Goal: Task Accomplishment & Management: Manage account settings

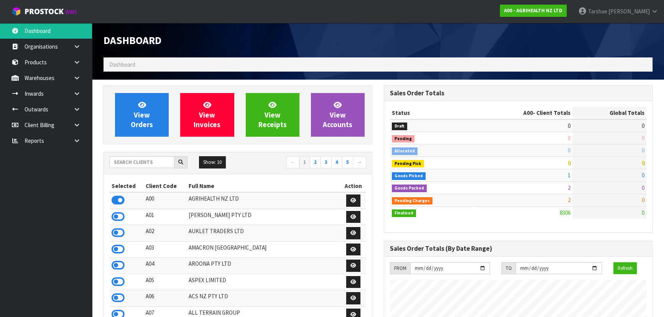
scroll to position [580, 280]
click at [124, 158] on input "text" at bounding box center [142, 162] width 65 height 12
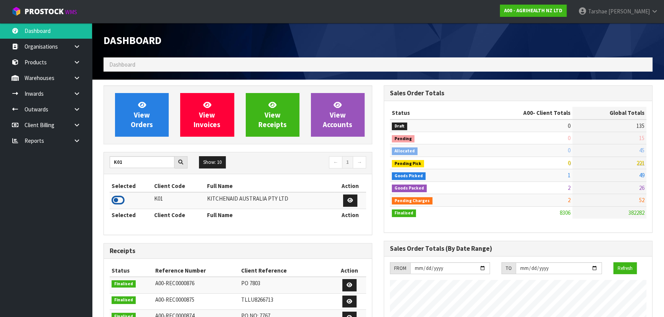
click at [119, 199] on icon at bounding box center [118, 200] width 13 height 11
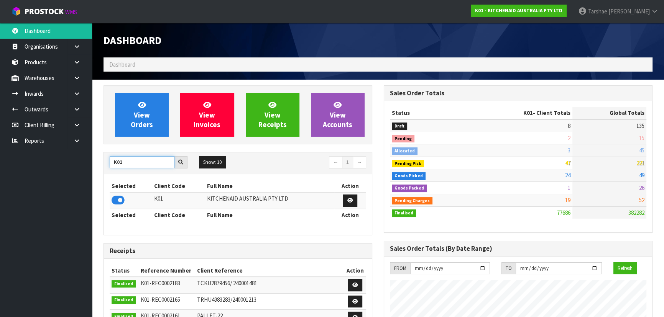
drag, startPoint x: 138, startPoint y: 164, endPoint x: 76, endPoint y: 160, distance: 61.9
click at [76, 160] on body "Toggle navigation ProStock WMS K01 - KITCHENAID AUSTRALIA PTY LTD Tarshae Grayd…" at bounding box center [332, 158] width 664 height 317
click at [118, 203] on icon at bounding box center [118, 200] width 13 height 11
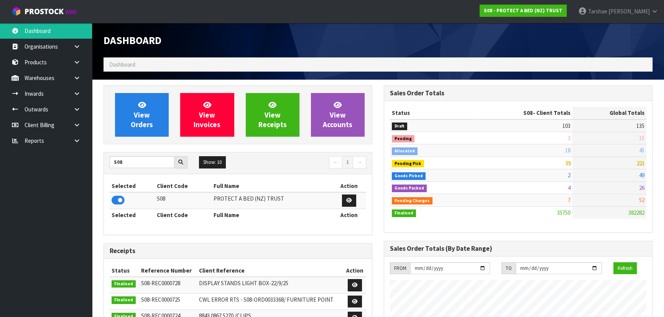
scroll to position [604, 280]
drag, startPoint x: 141, startPoint y: 158, endPoint x: 101, endPoint y: 157, distance: 39.5
click at [101, 157] on div "View Orders View Invoices View Receipts View Accounts S08 Show: 10 5 10 25 50 ←…" at bounding box center [238, 307] width 280 height 445
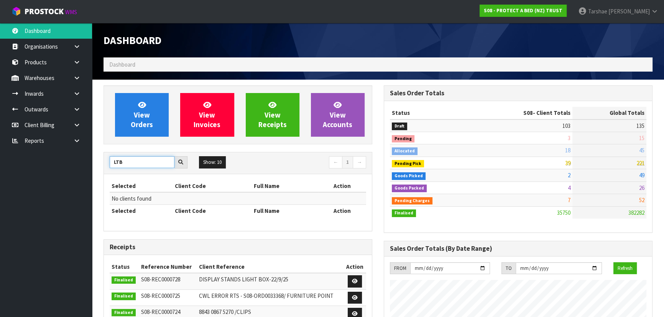
drag, startPoint x: 145, startPoint y: 161, endPoint x: 95, endPoint y: 164, distance: 50.7
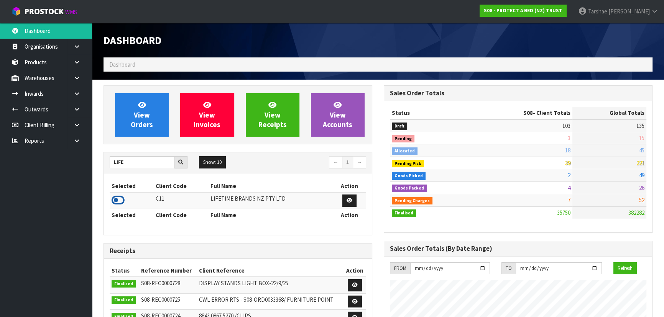
click at [123, 201] on icon at bounding box center [118, 200] width 13 height 11
drag, startPoint x: 150, startPoint y: 164, endPoint x: 81, endPoint y: 164, distance: 69.4
click at [81, 164] on body "Toggle navigation ProStock WMS C11 - LIFETIME BRANDS NZ PTY LTD Tarshae Graydon…" at bounding box center [332, 158] width 664 height 317
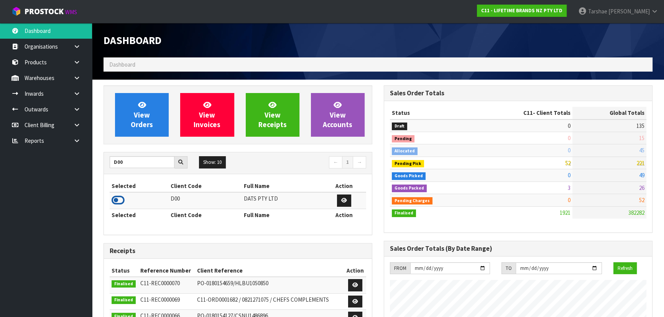
click at [115, 200] on icon at bounding box center [118, 200] width 13 height 11
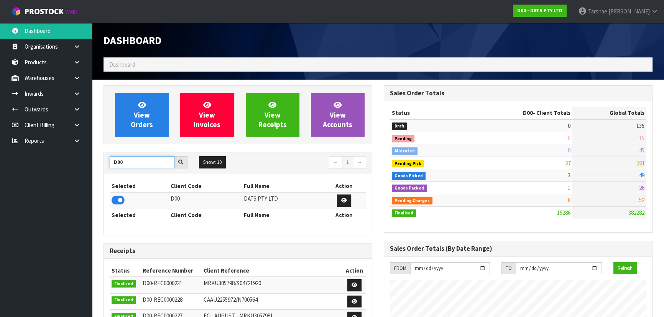
drag, startPoint x: 151, startPoint y: 160, endPoint x: 7, endPoint y: 157, distance: 143.4
click at [7, 157] on body "Toggle navigation ProStock WMS D00 - DATS PTY LTD Tarshae Graydon Logout Dashbo…" at bounding box center [332, 158] width 664 height 317
type input "T01"
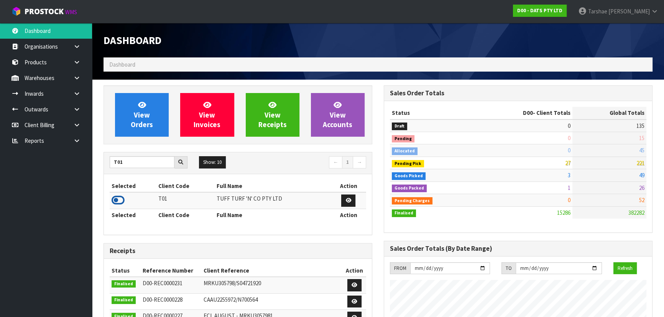
click at [115, 199] on icon at bounding box center [118, 200] width 13 height 11
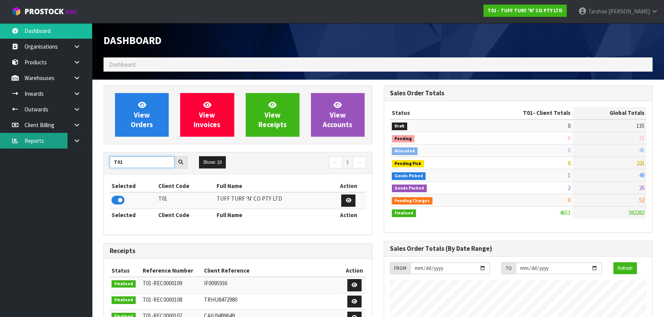
drag, startPoint x: 133, startPoint y: 162, endPoint x: 43, endPoint y: 146, distance: 91.1
click at [43, 146] on body "Toggle navigation ProStock WMS T01 - TUFF TURF 'N' CO PTY LTD Tarshae Graydon L…" at bounding box center [332, 158] width 664 height 317
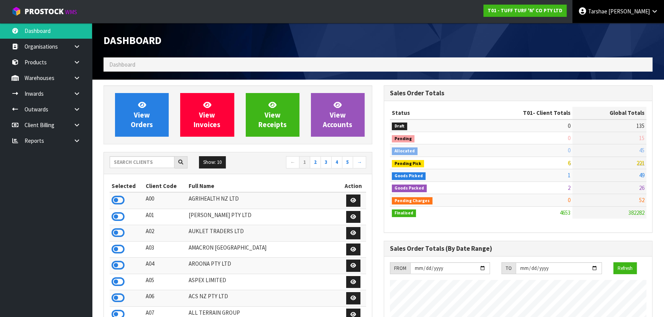
drag, startPoint x: 646, startPoint y: 6, endPoint x: 643, endPoint y: 20, distance: 14.4
click at [646, 7] on link "[PERSON_NAME]" at bounding box center [618, 11] width 92 height 23
click at [637, 30] on link "Logout" at bounding box center [633, 30] width 61 height 10
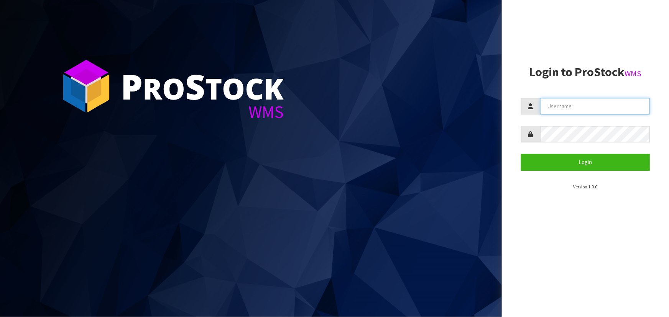
click at [626, 103] on input "text" at bounding box center [595, 106] width 110 height 16
type input "TARSHAE"
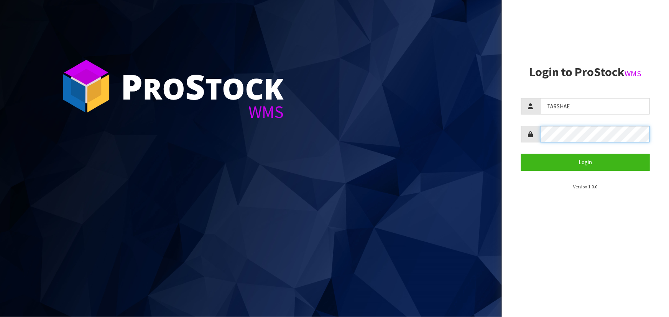
click at [521, 154] on button "Login" at bounding box center [585, 162] width 129 height 16
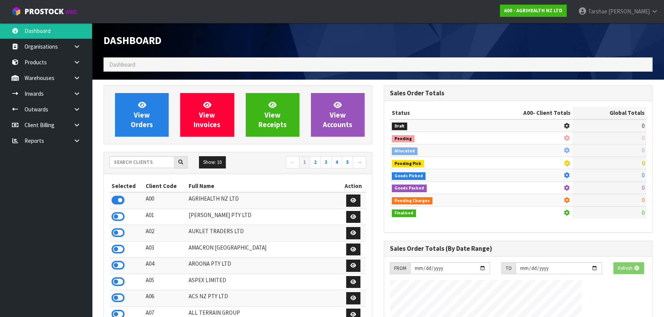
click at [589, 161] on td "0" at bounding box center [609, 163] width 74 height 12
click at [156, 161] on input "text" at bounding box center [142, 162] width 65 height 12
type input "J02"
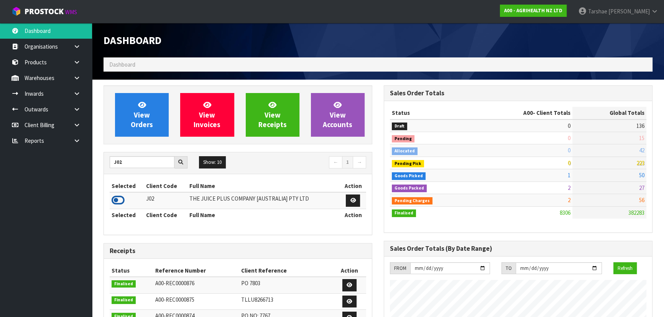
click at [115, 199] on icon at bounding box center [118, 200] width 13 height 11
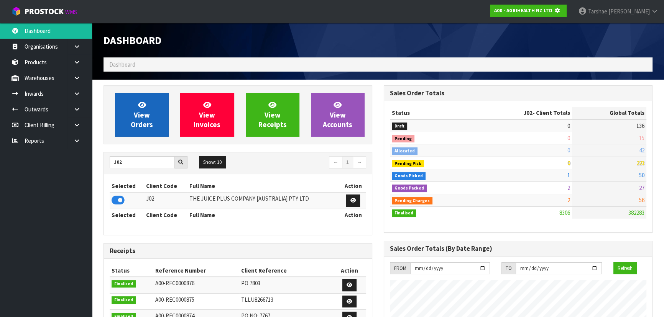
scroll to position [382808, 383005]
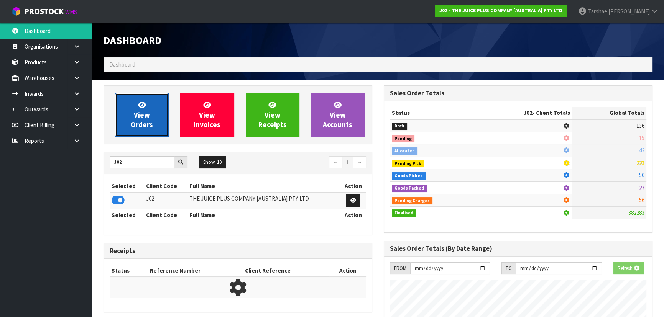
click at [134, 125] on span "View Orders" at bounding box center [142, 114] width 22 height 29
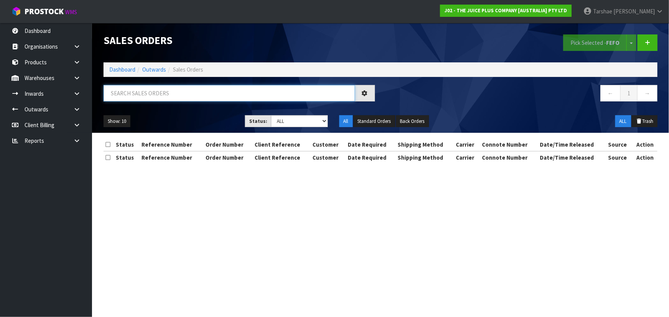
click at [148, 90] on input "text" at bounding box center [228, 93] width 251 height 16
type input "JOB-0413845"
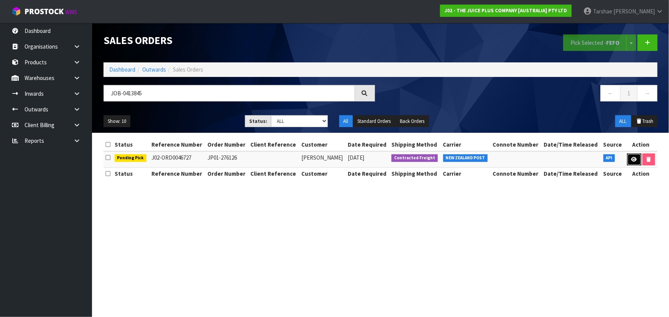
click at [636, 161] on link at bounding box center [634, 160] width 14 height 12
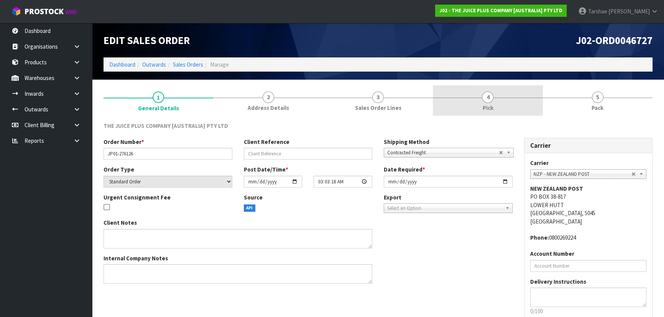
click at [473, 100] on link "4 Pick" at bounding box center [488, 100] width 110 height 30
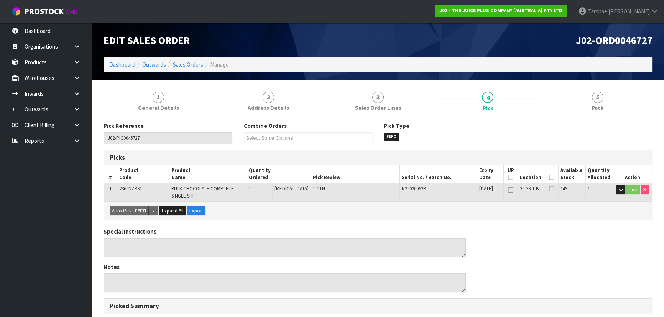
click at [549, 177] on icon at bounding box center [551, 177] width 5 height 0
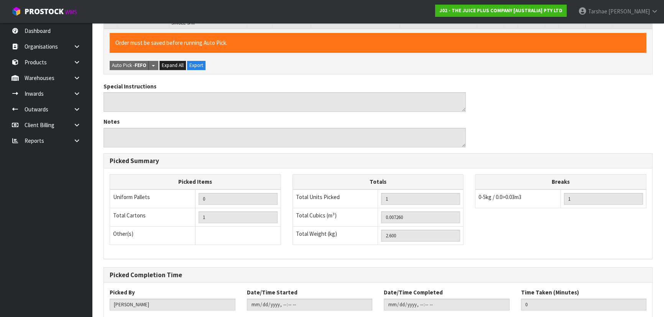
scroll to position [219, 0]
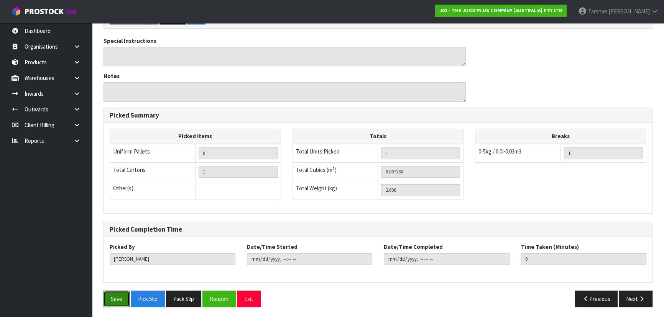
drag, startPoint x: 119, startPoint y: 299, endPoint x: 146, endPoint y: 281, distance: 32.1
click at [119, 299] on button "Save" at bounding box center [116, 299] width 26 height 16
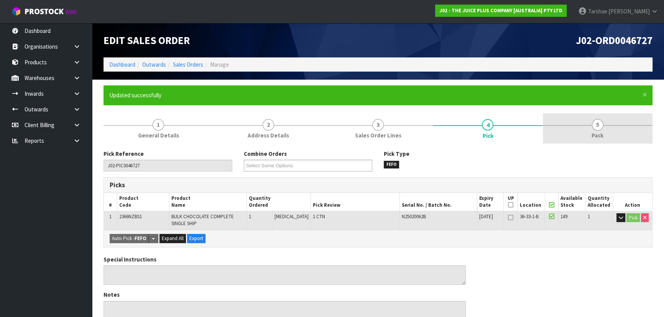
type input "[PERSON_NAME]"
type input "2025-09-23T09:48:09"
click at [591, 129] on link "5 Pack" at bounding box center [598, 128] width 110 height 30
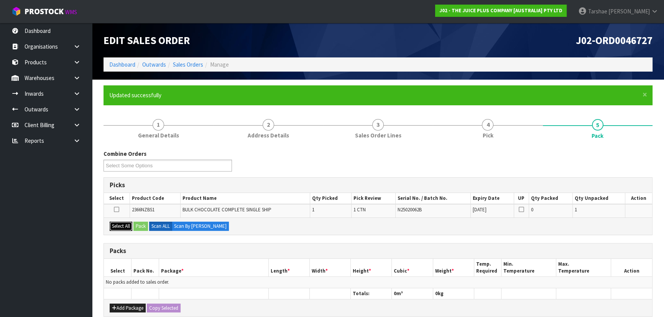
click at [119, 230] on button "Select All" at bounding box center [121, 226] width 23 height 9
click at [142, 229] on button "Pack" at bounding box center [140, 226] width 15 height 9
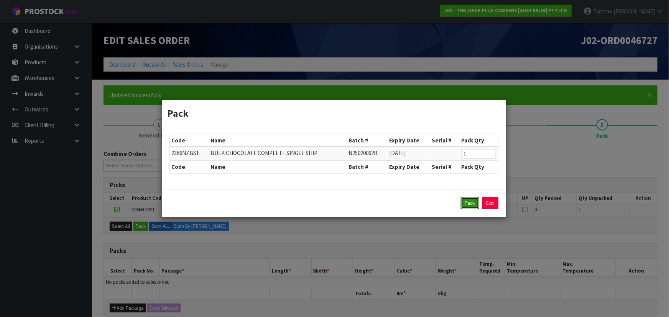
drag, startPoint x: 470, startPoint y: 198, endPoint x: 467, endPoint y: 204, distance: 5.8
click at [469, 201] on button "Pack" at bounding box center [470, 203] width 18 height 12
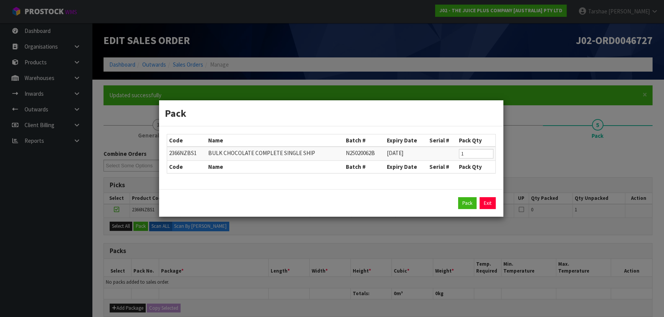
drag, startPoint x: 467, startPoint y: 204, endPoint x: 464, endPoint y: 207, distance: 4.6
click at [466, 218] on div "Select All Pack Scan ALL Scan By Quantity" at bounding box center [378, 226] width 548 height 17
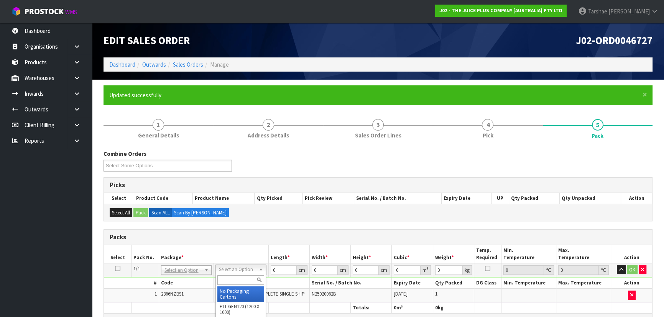
drag, startPoint x: 241, startPoint y: 270, endPoint x: 236, endPoint y: 281, distance: 11.8
click at [236, 281] on input "text" at bounding box center [240, 281] width 47 height 10
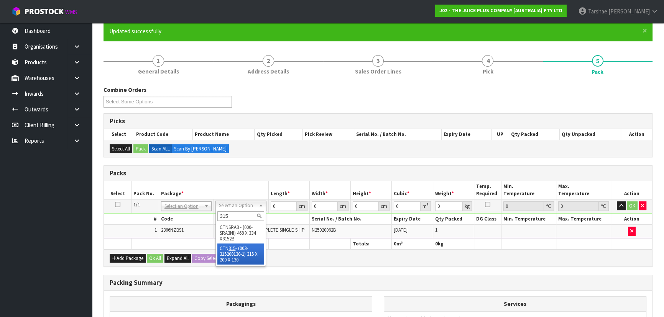
scroll to position [69, 0]
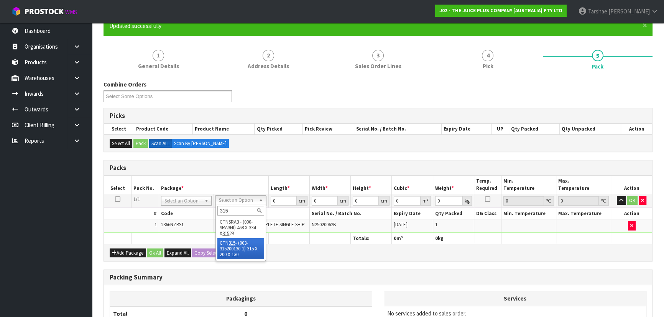
type input "315"
drag, startPoint x: 242, startPoint y: 257, endPoint x: 267, endPoint y: 224, distance: 41.2
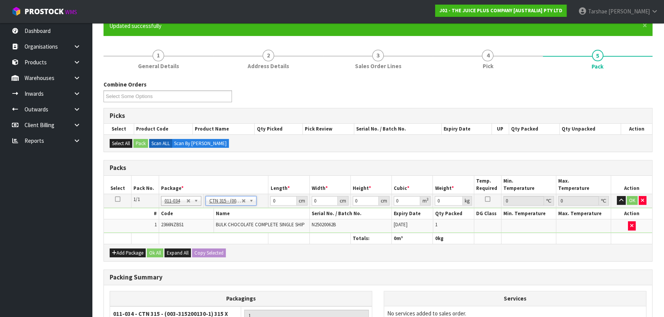
type input "31.5"
type input "20"
type input "13"
type input "0.00819"
type input "2.8"
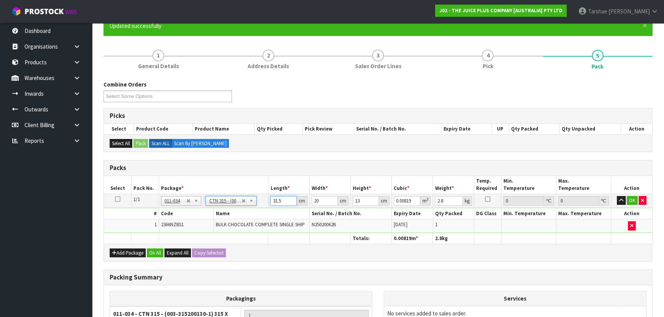
click at [279, 202] on input "31.5" at bounding box center [283, 201] width 26 height 10
type input "3"
type input "0.00078"
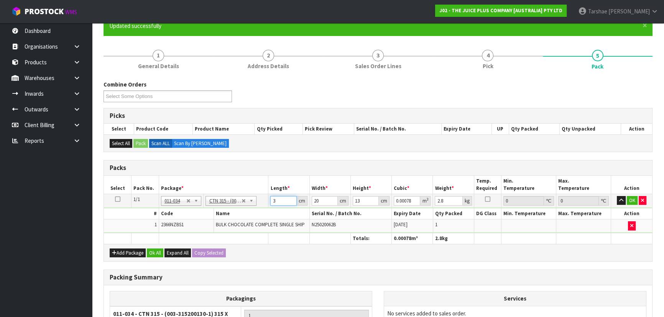
type input "31"
type input "0.00806"
type input "31"
type input "2"
type input "0.000806"
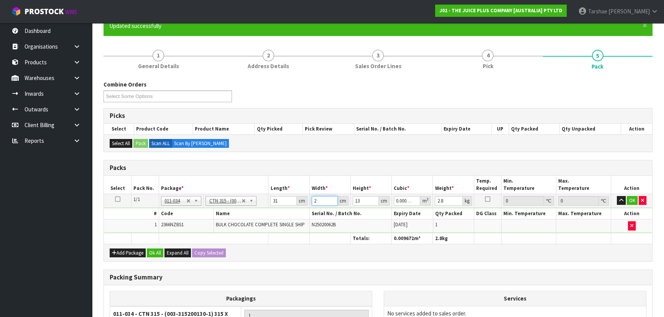
type input "24"
type input "0.009672"
type input "24"
type input "1"
type input "0.000744"
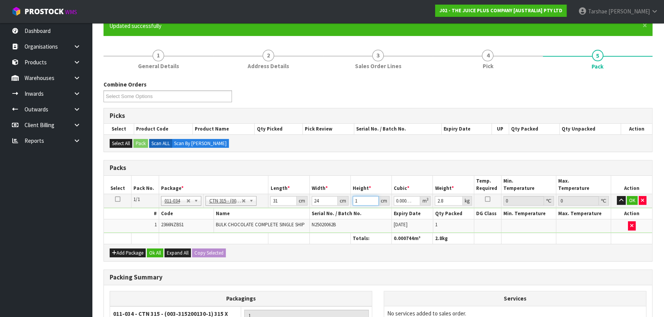
type input "18"
type input "0.013392"
type input "18"
type input "3"
click at [617, 196] on button "button" at bounding box center [621, 200] width 9 height 9
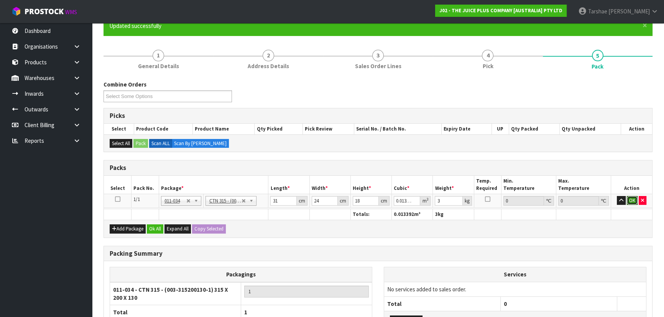
click button "OK" at bounding box center [632, 200] width 11 height 9
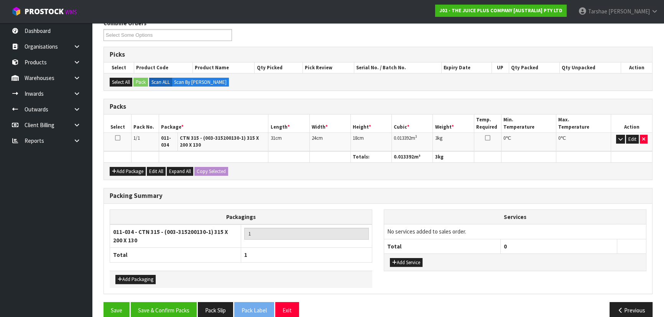
scroll to position [142, 0]
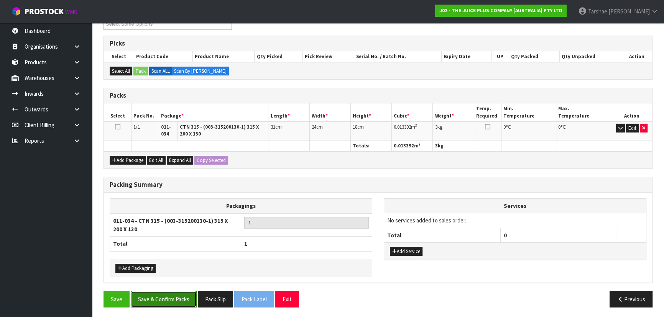
click at [179, 303] on button "Save & Confirm Packs" at bounding box center [164, 299] width 66 height 16
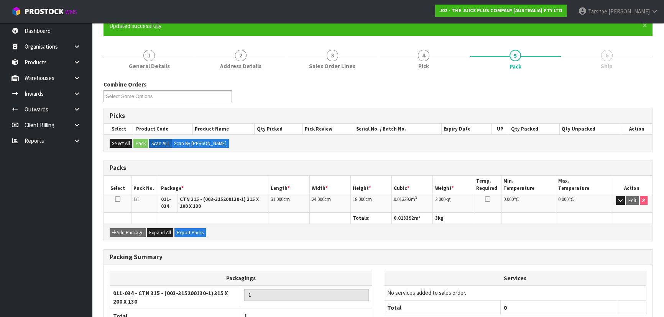
scroll to position [125, 0]
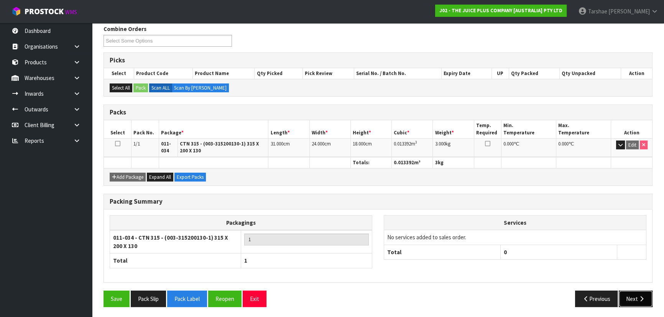
click at [626, 299] on button "Next" at bounding box center [636, 299] width 34 height 16
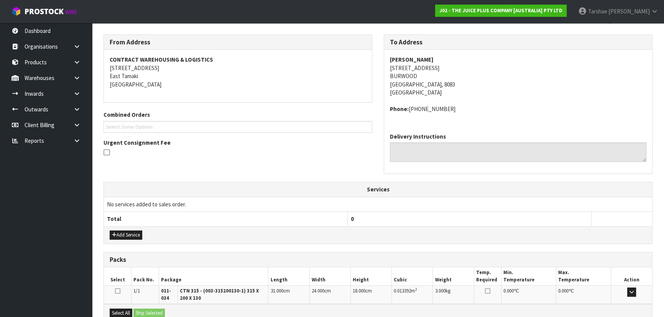
click at [127, 284] on table "Select Pack No. Package Length Width Height Cubic Weight Temp. Required Min. Te…" at bounding box center [378, 286] width 548 height 37
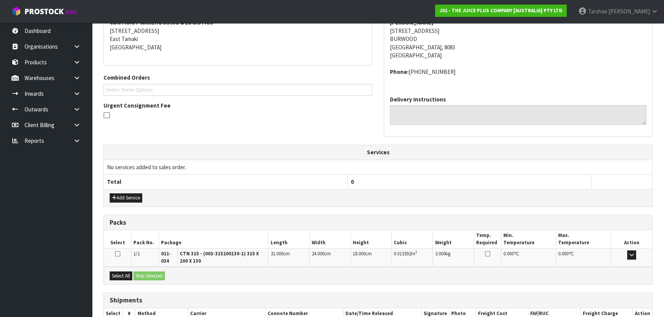
scroll to position [201, 0]
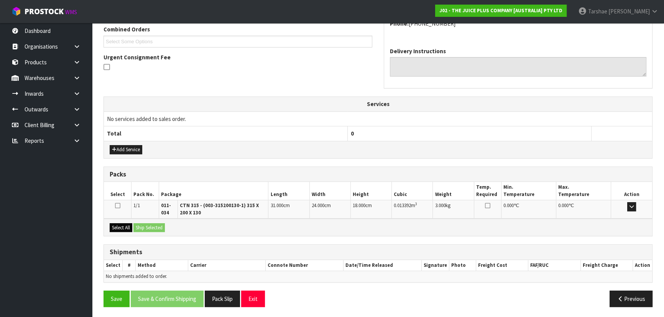
drag, startPoint x: 124, startPoint y: 234, endPoint x: 126, endPoint y: 228, distance: 6.4
click at [125, 233] on div "Select All Ship Selected" at bounding box center [378, 227] width 548 height 17
drag, startPoint x: 126, startPoint y: 228, endPoint x: 138, endPoint y: 227, distance: 12.3
click at [126, 228] on button "Select All" at bounding box center [121, 227] width 23 height 9
click at [138, 227] on button "Ship Selected" at bounding box center [148, 227] width 31 height 9
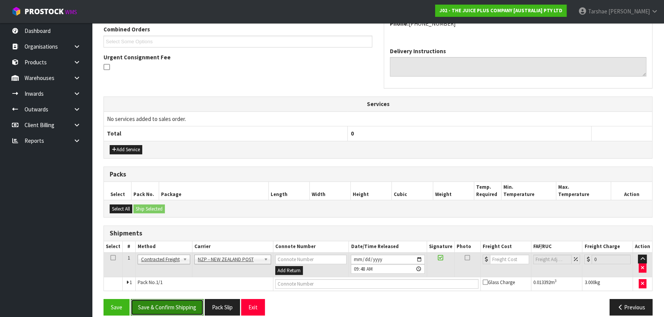
click at [180, 299] on button "Save & Confirm Shipping" at bounding box center [167, 307] width 73 height 16
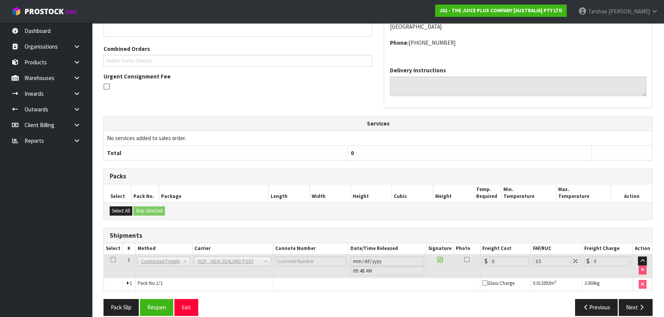
scroll to position [199, 0]
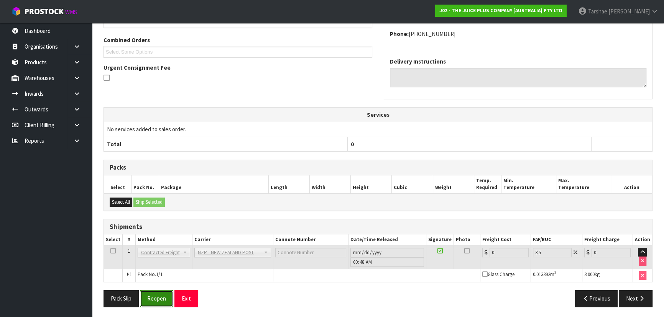
click at [165, 299] on button "Reopen" at bounding box center [156, 299] width 33 height 16
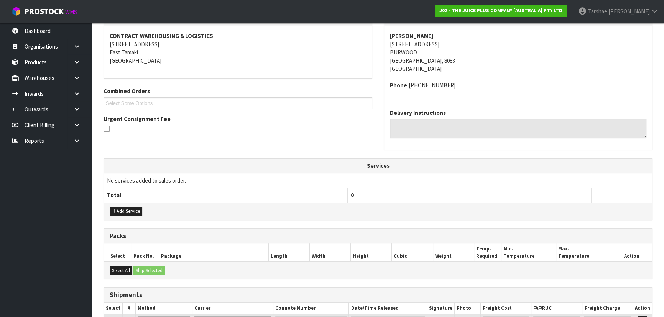
scroll to position [209, 0]
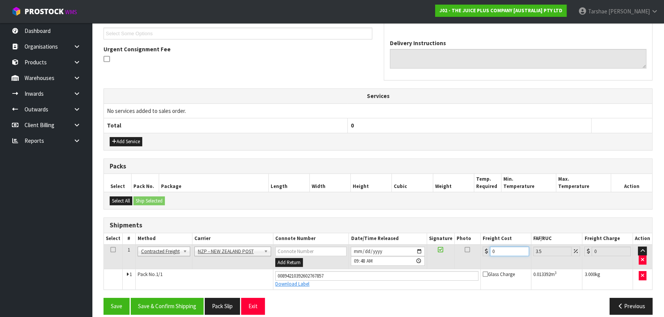
drag, startPoint x: 512, startPoint y: 251, endPoint x: 347, endPoint y: 236, distance: 165.9
click at [348, 236] on table "Select # Method Carrier Connote Number Date/Time Released Signature Photo Freig…" at bounding box center [378, 261] width 548 height 56
type input "1"
type input "1.03"
type input "11"
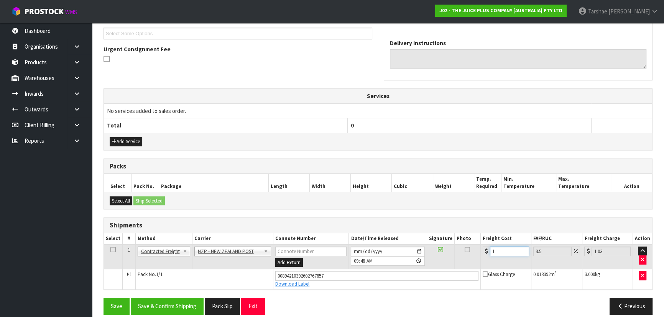
type input "11.38"
type input "11.6"
type input "12.01"
type input "11.61"
type input "12.02"
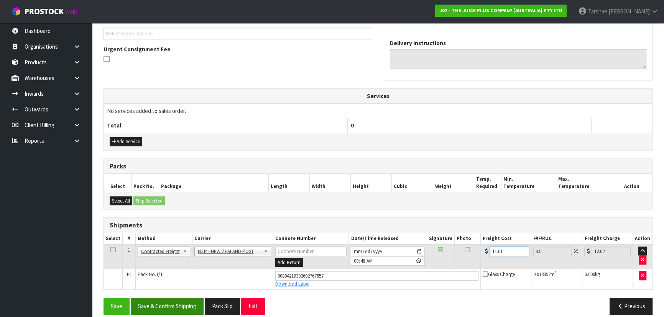
type input "11.61"
click at [199, 302] on button "Save & Confirm Shipping" at bounding box center [167, 306] width 73 height 16
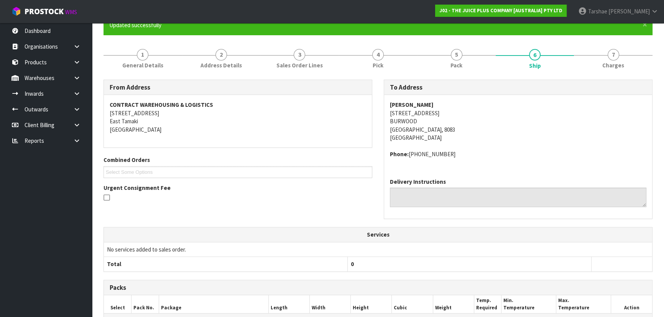
scroll to position [195, 0]
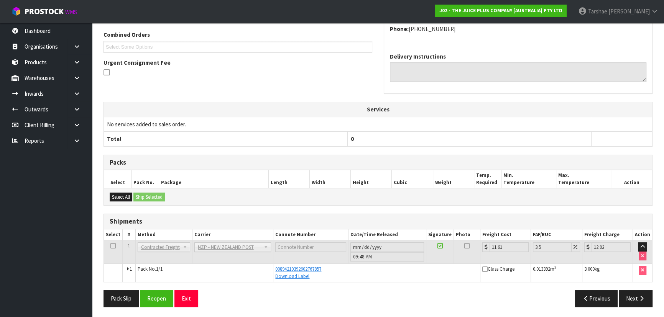
click at [193, 306] on div "Pack Slip Reopen Exit Previous Next" at bounding box center [378, 302] width 560 height 22
click at [194, 304] on button "Exit" at bounding box center [186, 299] width 24 height 16
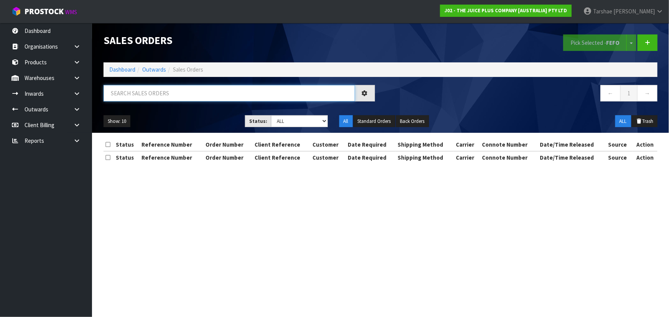
click at [159, 91] on input "text" at bounding box center [228, 93] width 251 height 16
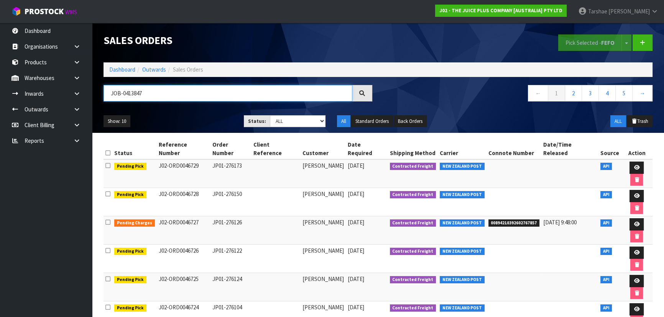
type input "JOB-0413847"
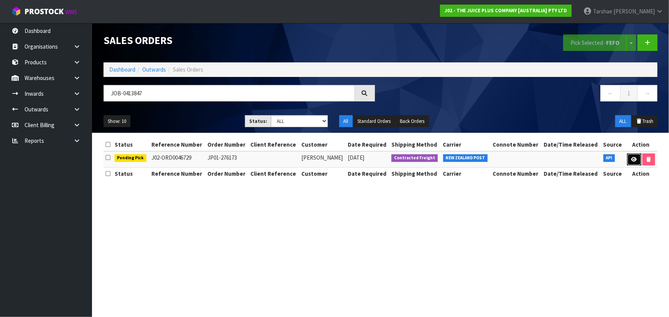
drag, startPoint x: 628, startPoint y: 160, endPoint x: 626, endPoint y: 156, distance: 4.5
click at [628, 159] on link at bounding box center [634, 160] width 14 height 12
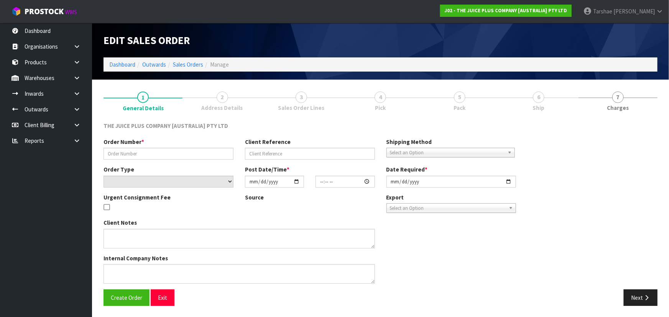
type input "JP01-276173"
select select "number:0"
type input "[DATE]"
type input "03:20:37.000"
type input "[DATE]"
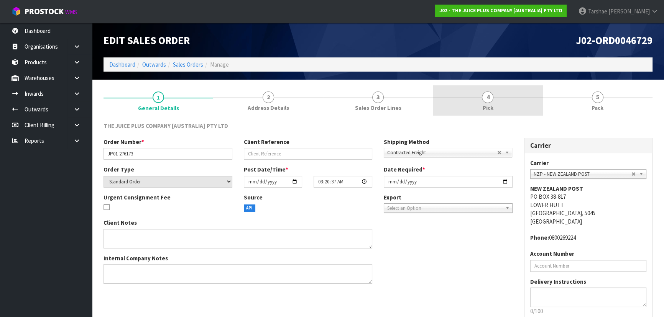
drag, startPoint x: 517, startPoint y: 84, endPoint x: 515, endPoint y: 99, distance: 15.1
click at [517, 86] on section "1 General Details 2 Address Details 3 Sales Order Lines 4 Pick 5 Pack THE JUICE…" at bounding box center [378, 222] width 572 height 284
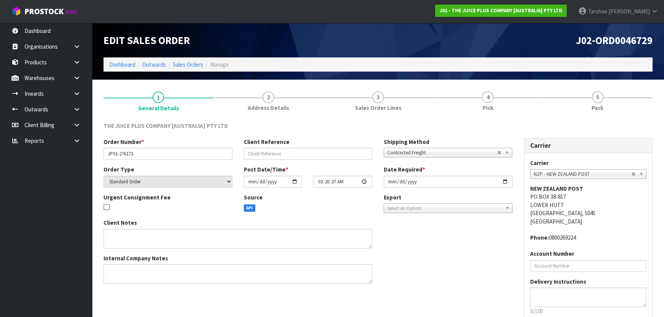
click at [512, 120] on div "THE JUICE PLUS COMPANY [AUSTRALIA] PTY LTD Order Number * JP01-276173 Client Re…" at bounding box center [377, 237] width 549 height 242
click at [521, 83] on section "1 General Details 2 Address Details 3 Sales Order Lines 4 Pick 5 Pack THE JUICE…" at bounding box center [378, 222] width 572 height 284
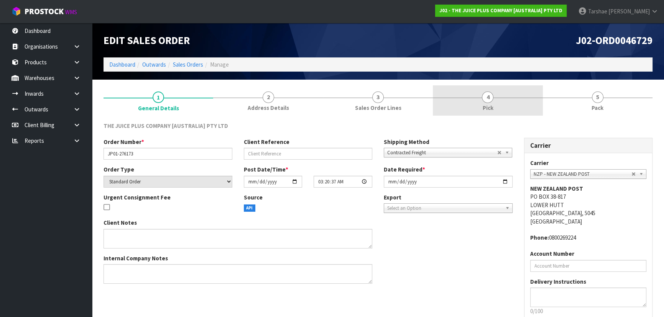
click at [526, 98] on link "4 Pick" at bounding box center [488, 100] width 110 height 30
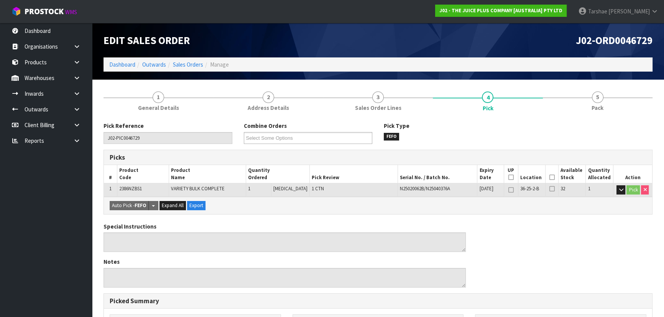
drag, startPoint x: 550, startPoint y: 176, endPoint x: 544, endPoint y: 182, distance: 8.9
click at [549, 177] on icon at bounding box center [551, 177] width 5 height 0
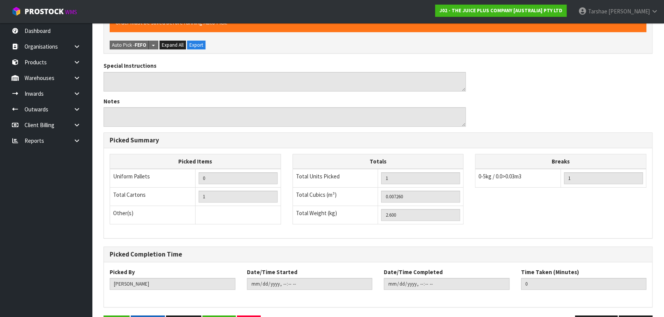
scroll to position [214, 0]
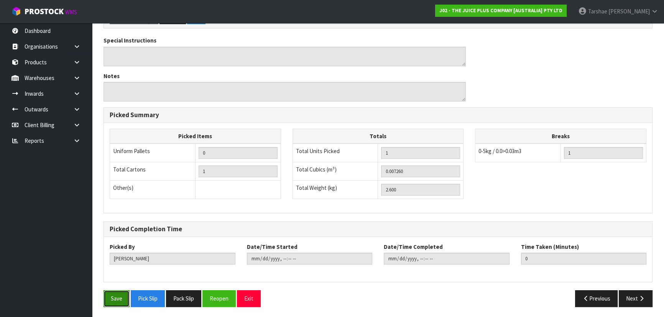
drag, startPoint x: 109, startPoint y: 293, endPoint x: 114, endPoint y: 291, distance: 5.2
click at [111, 293] on button "Save" at bounding box center [116, 299] width 26 height 16
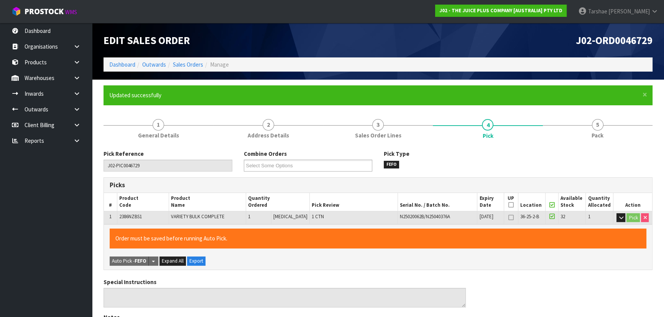
type input "[PERSON_NAME]"
type input "2025-09-23T09:51:31"
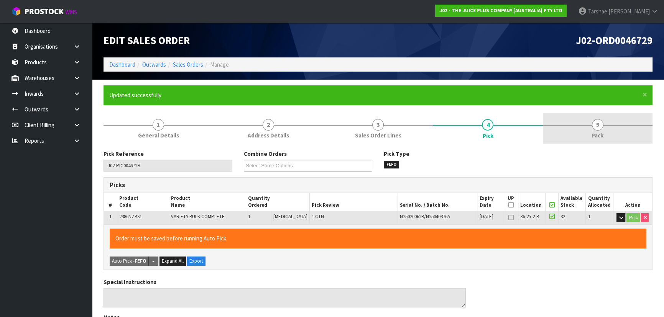
drag, startPoint x: 588, startPoint y: 100, endPoint x: 597, endPoint y: 131, distance: 32.6
click at [599, 103] on div "× Close Updated successfully" at bounding box center [377, 95] width 549 height 20
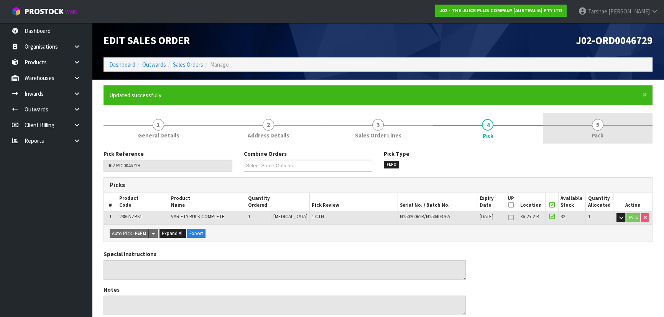
click at [597, 131] on span "Pack" at bounding box center [597, 135] width 12 height 8
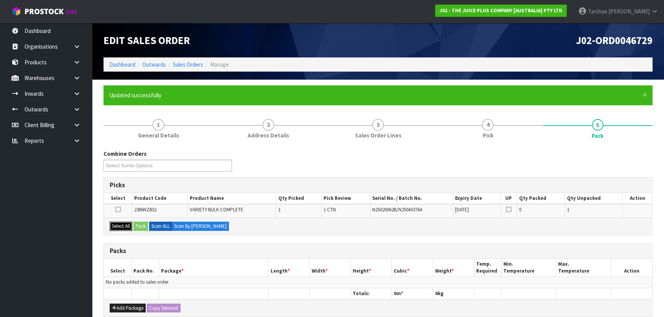
drag, startPoint x: 128, startPoint y: 225, endPoint x: 141, endPoint y: 225, distance: 12.7
click at [129, 225] on button "Select All" at bounding box center [121, 226] width 23 height 9
click at [141, 225] on button "Pack" at bounding box center [140, 226] width 15 height 9
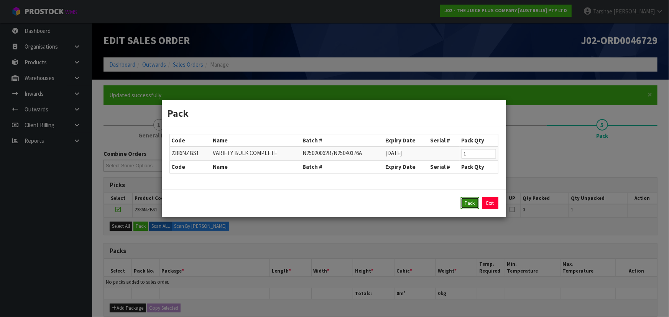
click at [474, 201] on button "Pack" at bounding box center [470, 203] width 18 height 12
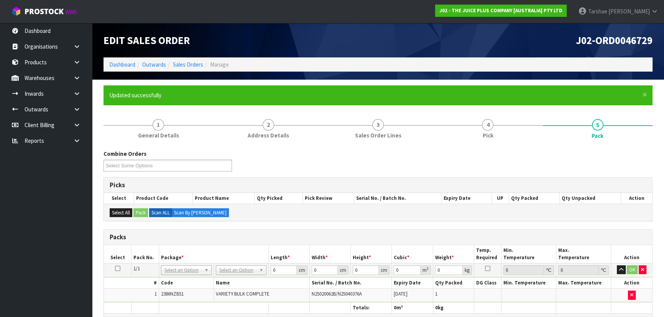
drag, startPoint x: 233, startPoint y: 267, endPoint x: 234, endPoint y: 278, distance: 10.8
click at [234, 279] on input "text" at bounding box center [240, 281] width 47 height 10
type input "315"
drag, startPoint x: 237, startPoint y: 314, endPoint x: 270, endPoint y: 268, distance: 57.1
type input "31.5"
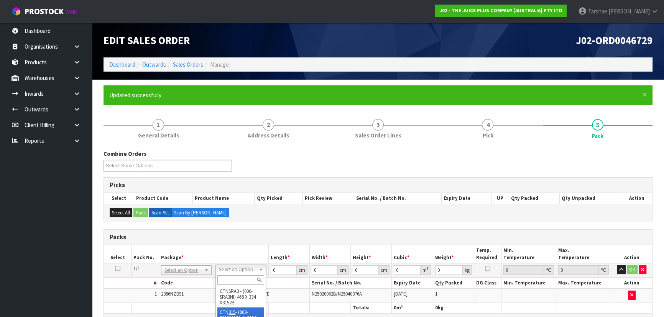
type input "20"
type input "13"
type input "0.00819"
type input "2.8"
click at [279, 267] on input "31.5" at bounding box center [283, 271] width 26 height 10
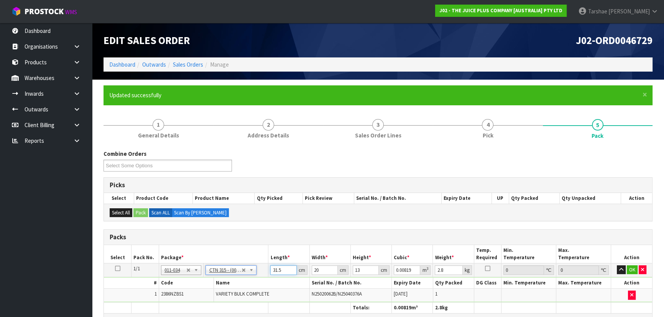
click at [279, 267] on input "31.5" at bounding box center [283, 271] width 26 height 10
click at [278, 268] on input "31.5" at bounding box center [283, 271] width 26 height 10
type input "3"
type input "0.00078"
type input "31"
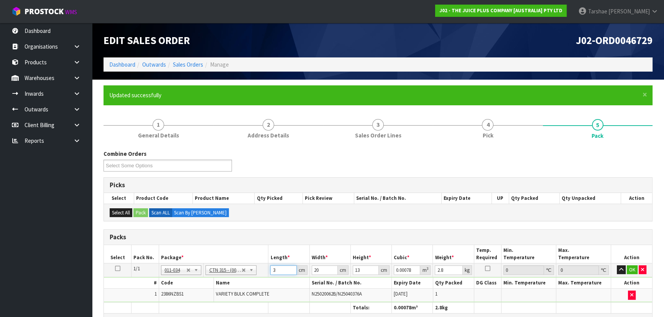
type input "0.00806"
type input "31"
type input "2"
type input "0.000806"
type input "24"
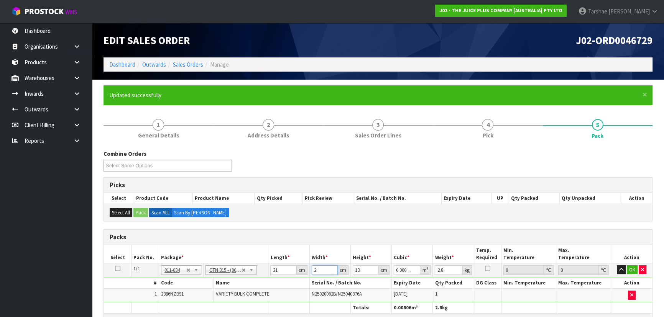
type input "0.009672"
type input "24"
type input "1"
type input "0.000744"
type input "18"
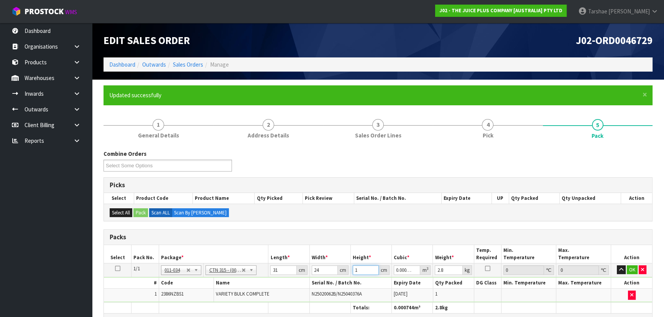
type input "0.013392"
type input "18"
type input "3"
click at [617, 266] on button "button" at bounding box center [621, 270] width 9 height 9
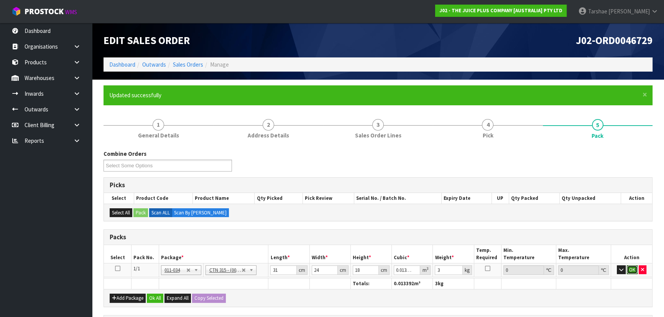
click button "OK" at bounding box center [632, 270] width 11 height 9
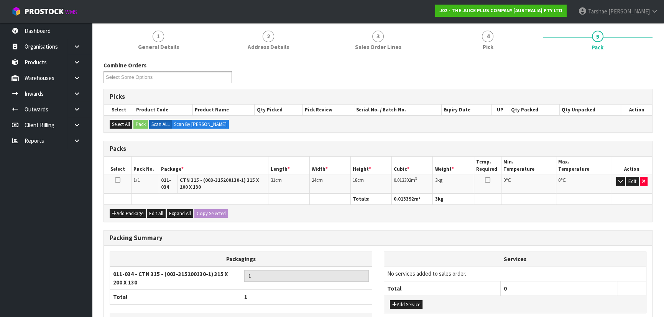
scroll to position [139, 0]
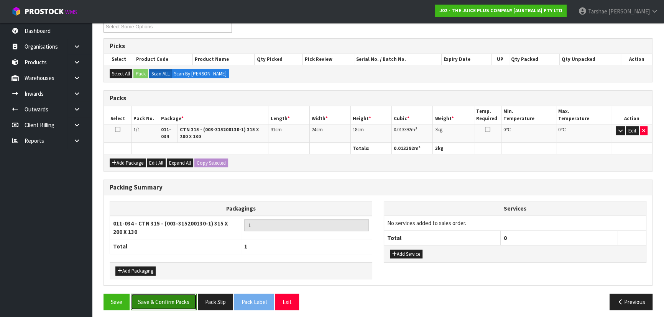
click at [175, 299] on button "Save & Confirm Packs" at bounding box center [164, 302] width 66 height 16
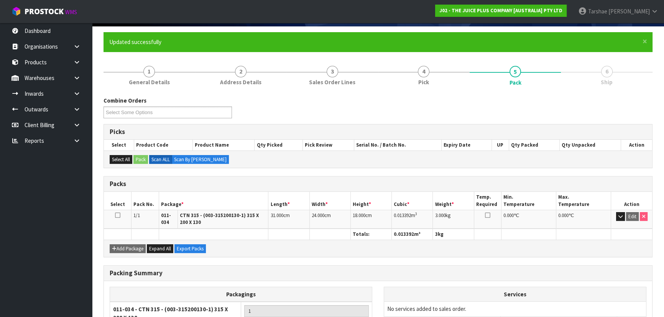
scroll to position [125, 0]
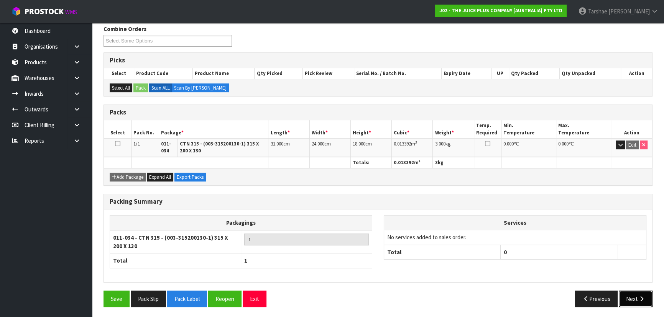
click at [636, 292] on button "Next" at bounding box center [636, 299] width 34 height 16
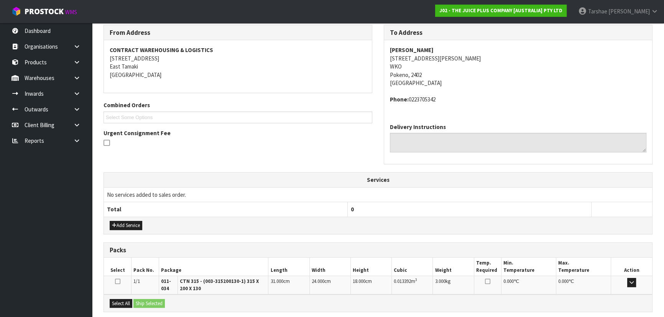
click at [133, 304] on div "Select All Ship Selected" at bounding box center [378, 303] width 548 height 17
click at [131, 303] on button "Select All" at bounding box center [121, 303] width 23 height 9
click at [138, 301] on button "Ship Selected" at bounding box center [148, 303] width 31 height 9
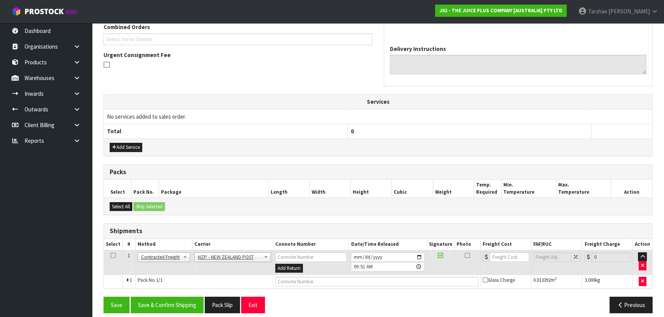
scroll to position [209, 0]
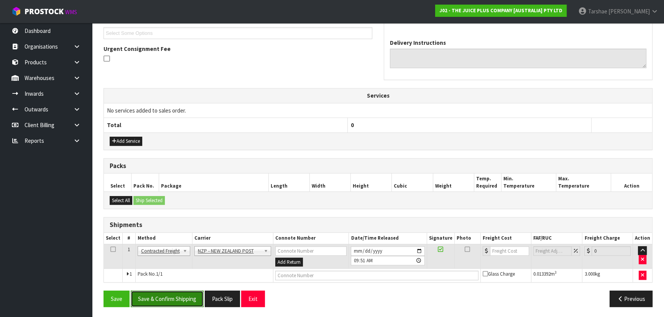
click at [166, 291] on button "Save & Confirm Shipping" at bounding box center [167, 299] width 73 height 16
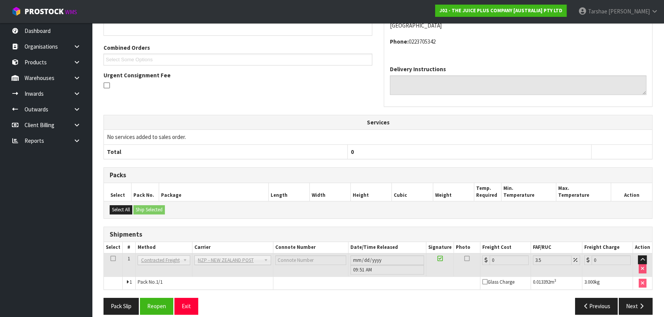
scroll to position [199, 0]
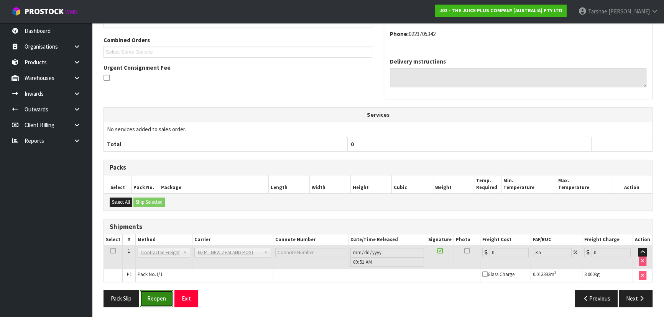
drag, startPoint x: 150, startPoint y: 300, endPoint x: 170, endPoint y: 289, distance: 22.8
click at [152, 299] on button "Reopen" at bounding box center [156, 299] width 33 height 16
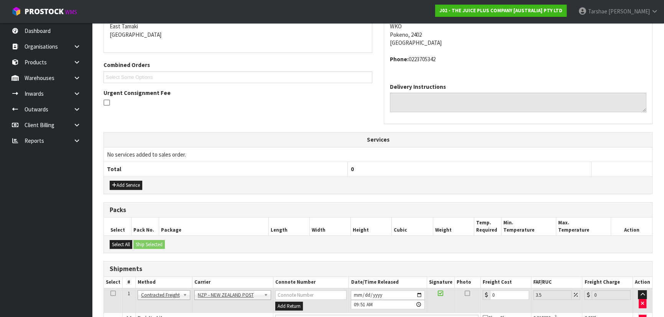
scroll to position [216, 0]
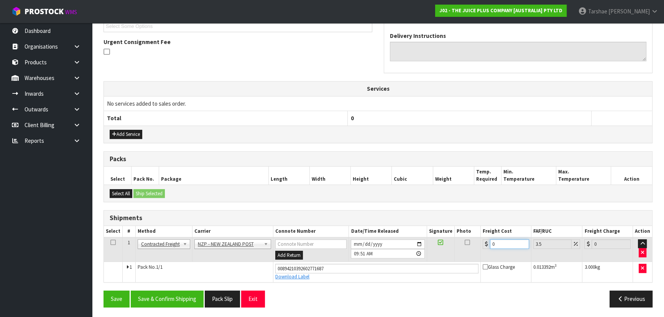
drag, startPoint x: 507, startPoint y: 244, endPoint x: 446, endPoint y: 238, distance: 61.3
click at [448, 238] on tr "1 Client Local Pickup Customer Local Pickup Company Freight Contracted Freight …" at bounding box center [378, 249] width 548 height 25
type input "4"
type input "4.14"
type input "4.3"
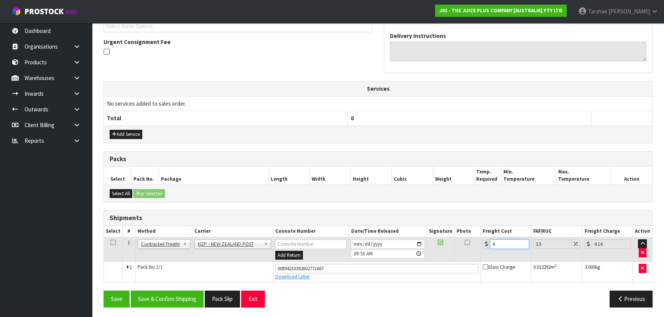
type input "4.45"
type input "4.33"
type input "4.48"
type input "4.33"
click at [175, 299] on button "Save & Confirm Shipping" at bounding box center [167, 299] width 73 height 16
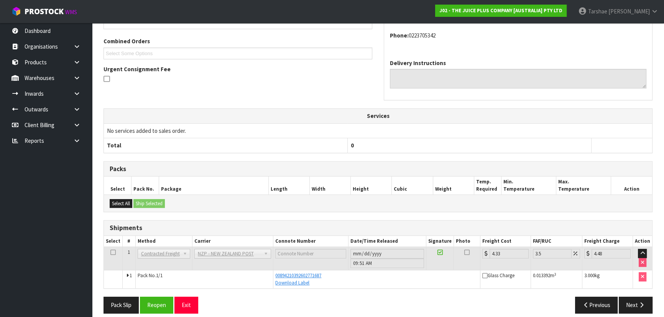
scroll to position [195, 0]
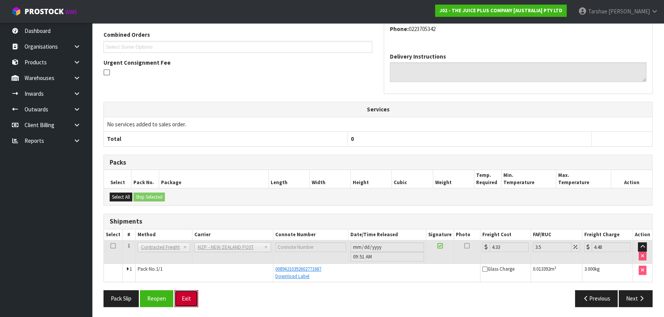
click at [189, 294] on button "Exit" at bounding box center [186, 299] width 24 height 16
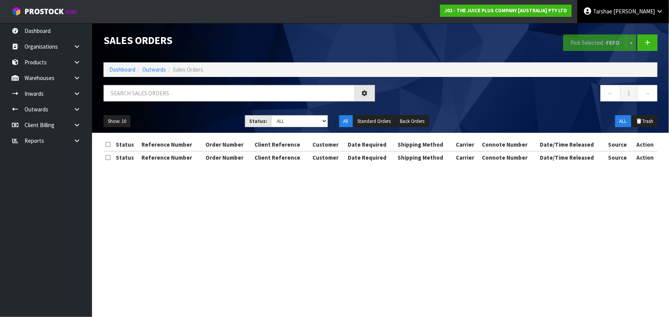
drag, startPoint x: 647, startPoint y: 10, endPoint x: 643, endPoint y: 17, distance: 8.1
click at [647, 11] on span "[PERSON_NAME]" at bounding box center [633, 11] width 41 height 7
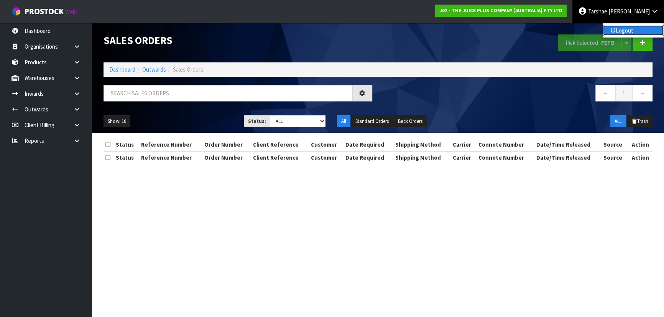
click at [630, 33] on link "Logout" at bounding box center [633, 30] width 61 height 10
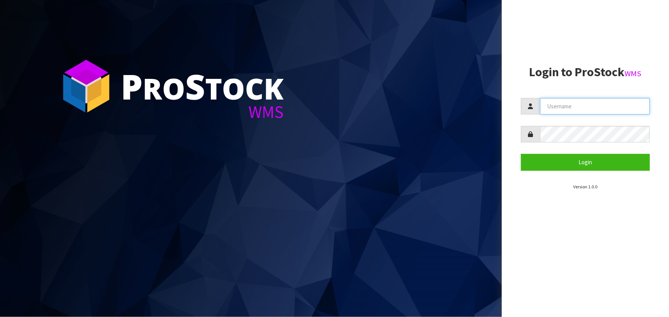
click at [586, 103] on input "text" at bounding box center [595, 106] width 110 height 16
type input "TARSHAE"
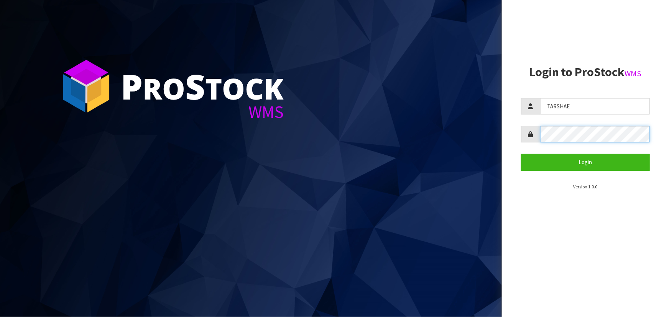
click at [521, 154] on button "Login" at bounding box center [585, 162] width 129 height 16
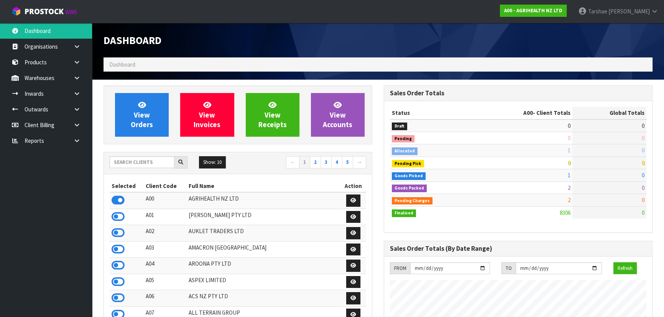
scroll to position [580, 280]
click at [144, 164] on input "text" at bounding box center [142, 162] width 65 height 12
type input "J02"
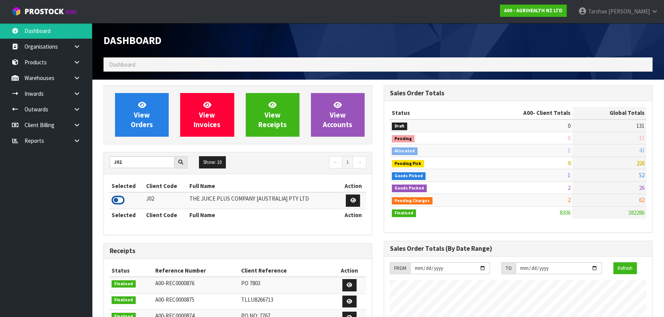
drag, startPoint x: 114, startPoint y: 200, endPoint x: 131, endPoint y: 169, distance: 35.0
click at [115, 200] on icon at bounding box center [118, 200] width 13 height 11
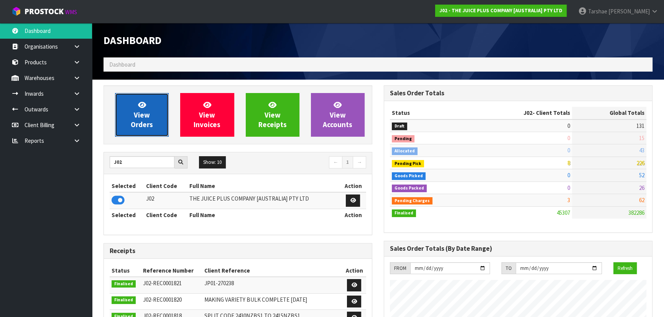
click at [143, 103] on icon at bounding box center [142, 104] width 8 height 7
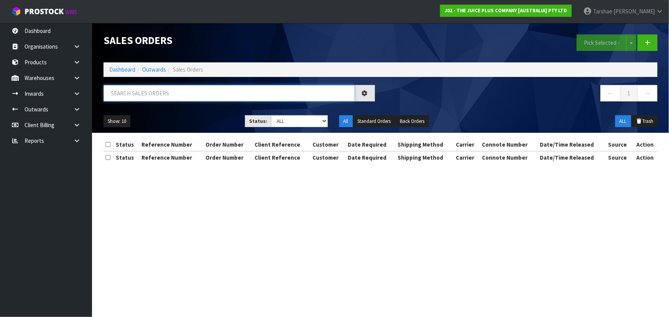
click at [148, 91] on input "text" at bounding box center [228, 93] width 251 height 16
type input "JOB-0413846"
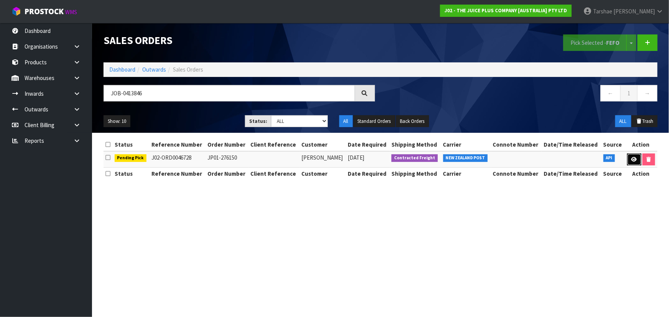
click at [629, 160] on link at bounding box center [634, 160] width 14 height 12
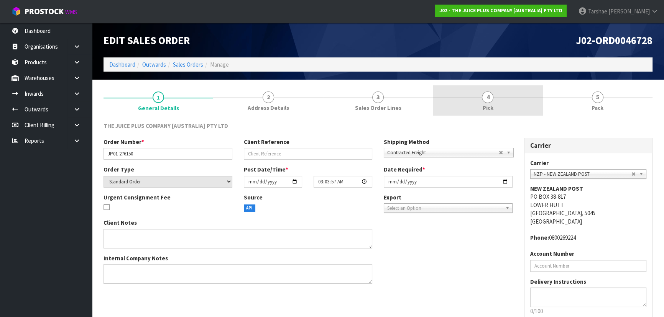
click at [499, 102] on link "4 Pick" at bounding box center [488, 100] width 110 height 30
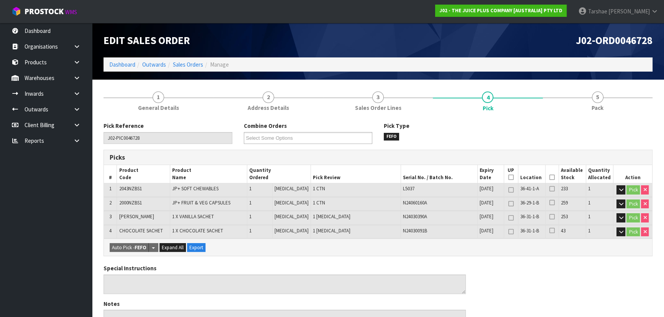
click at [549, 174] on th "Picked" at bounding box center [551, 174] width 13 height 18
click at [551, 173] on th "Picked" at bounding box center [551, 174] width 13 height 18
click at [550, 177] on icon at bounding box center [551, 177] width 5 height 0
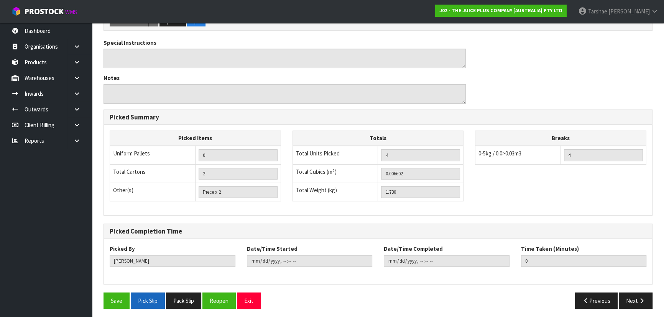
scroll to position [255, 0]
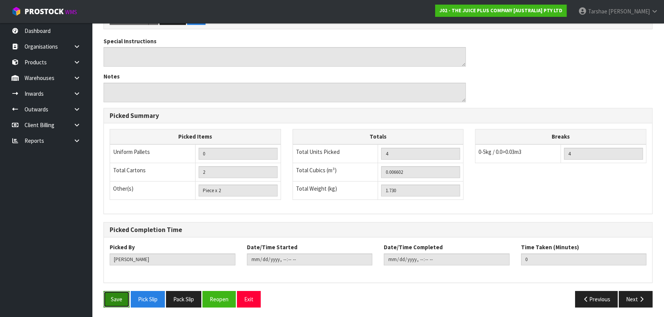
click at [128, 297] on button "Save" at bounding box center [116, 299] width 26 height 16
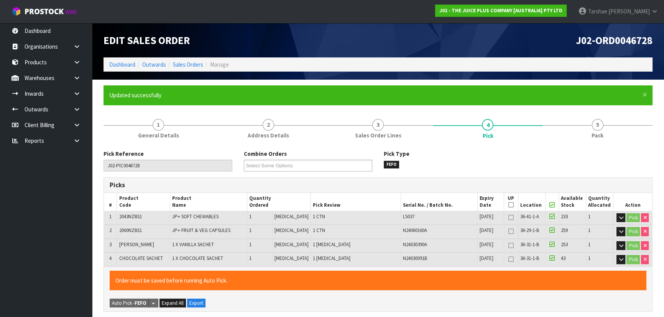
type input "[PERSON_NAME]"
type input "[DATE]T10:04:39"
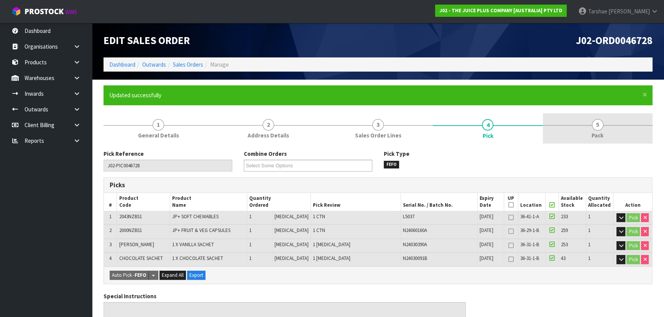
click at [589, 134] on link "5 Pack" at bounding box center [598, 128] width 110 height 30
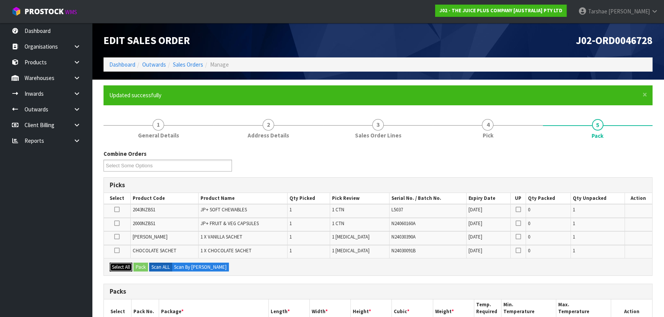
click at [123, 269] on button "Select All" at bounding box center [121, 267] width 23 height 9
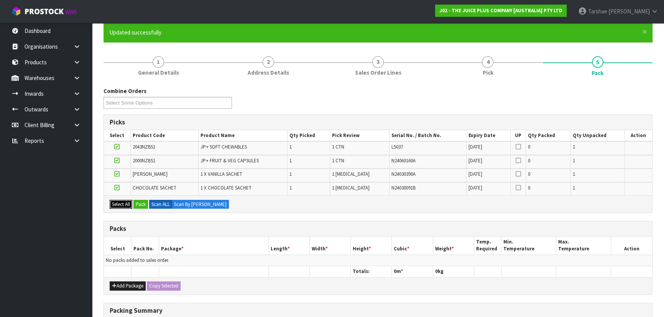
scroll to position [139, 0]
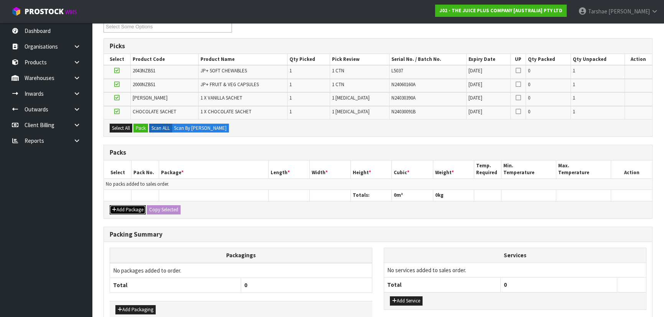
drag, startPoint x: 123, startPoint y: 212, endPoint x: 121, endPoint y: 208, distance: 4.7
click at [123, 211] on button "Add Package" at bounding box center [128, 209] width 36 height 9
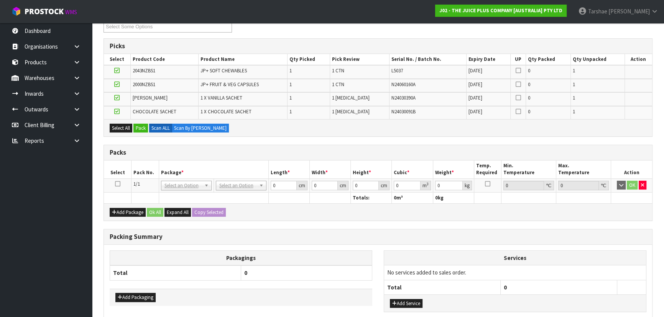
click at [119, 184] on icon at bounding box center [117, 184] width 5 height 0
click at [140, 127] on button "Pack" at bounding box center [140, 128] width 15 height 9
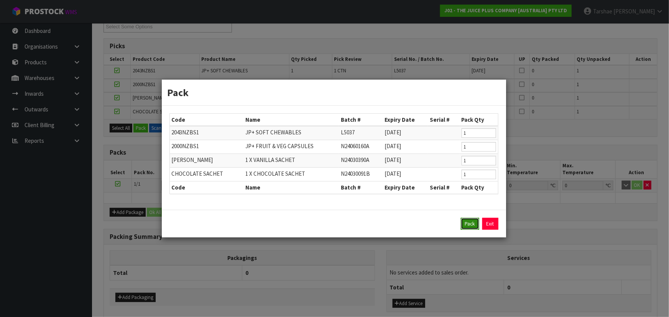
click at [463, 226] on button "Pack" at bounding box center [470, 224] width 18 height 12
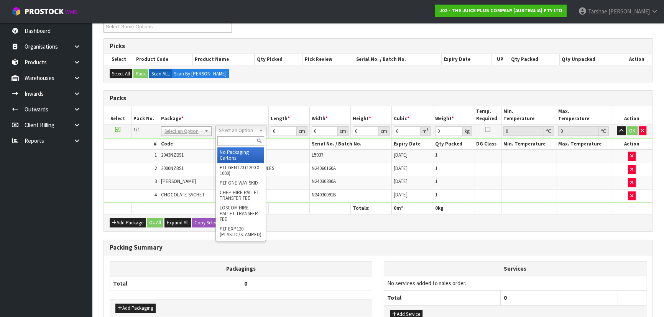
click at [226, 140] on input "text" at bounding box center [240, 141] width 47 height 10
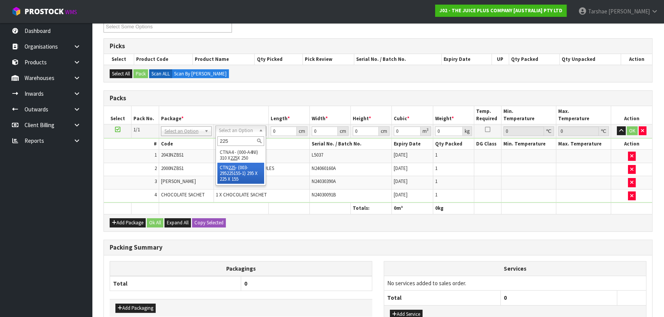
type input "225"
drag, startPoint x: 247, startPoint y: 176, endPoint x: 259, endPoint y: 154, distance: 24.7
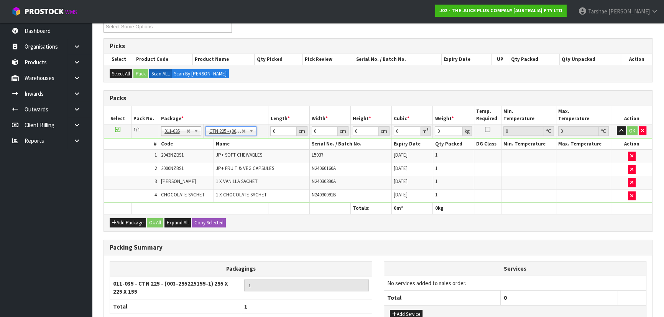
type input "29.5"
type input "22.5"
type input "15.5"
type input "0.010288"
type input "1.93"
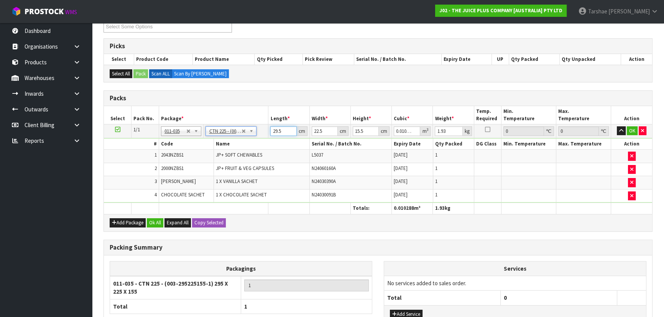
drag, startPoint x: 286, startPoint y: 128, endPoint x: 177, endPoint y: 139, distance: 109.5
click at [177, 139] on tbody "1/1 NONE 007-001 007-002 007-004 007-009 007-013 007-014 007-015 007-017 007-01…" at bounding box center [378, 163] width 548 height 79
type input "3"
type input "0.001046"
type input "32"
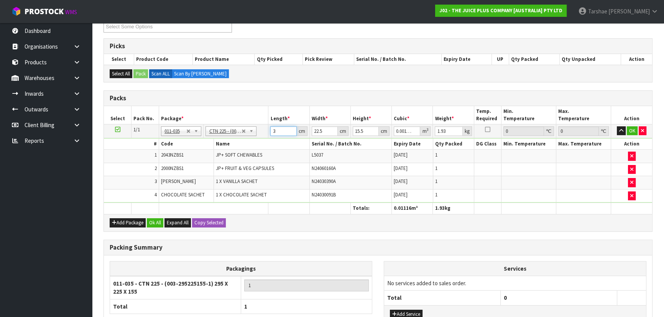
type input "0.01116"
type input "32"
type input "2"
type input "0.000992"
type input "24"
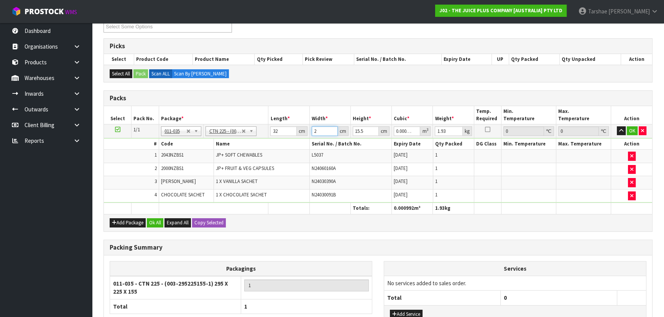
type input "0.011904"
type input "24"
type input "1"
type input "0.000768"
type input "15"
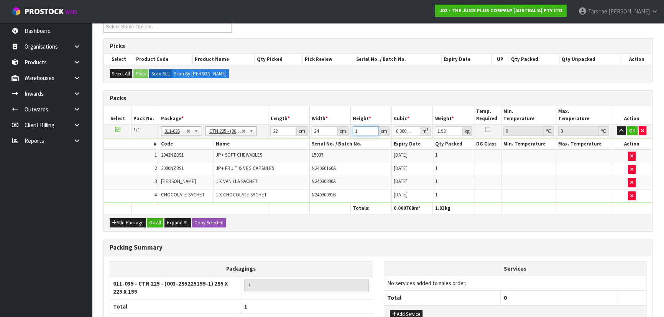
type input "0.01152"
type input "15"
type input "3"
click at [617, 126] on button "button" at bounding box center [621, 130] width 9 height 9
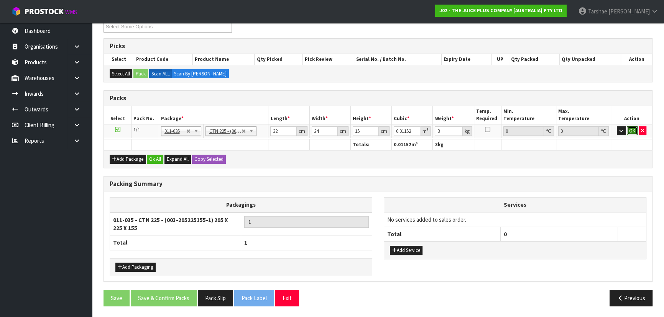
click button "OK" at bounding box center [632, 130] width 11 height 9
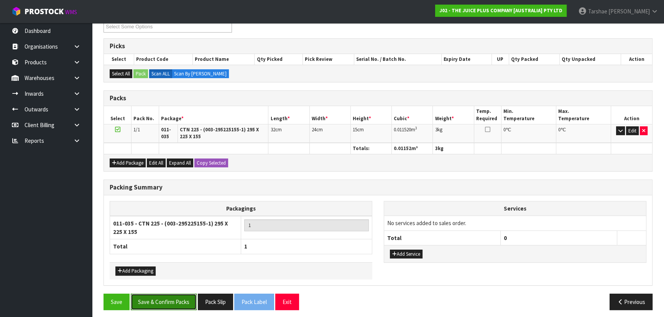
click at [158, 304] on button "Save & Confirm Packs" at bounding box center [164, 302] width 66 height 16
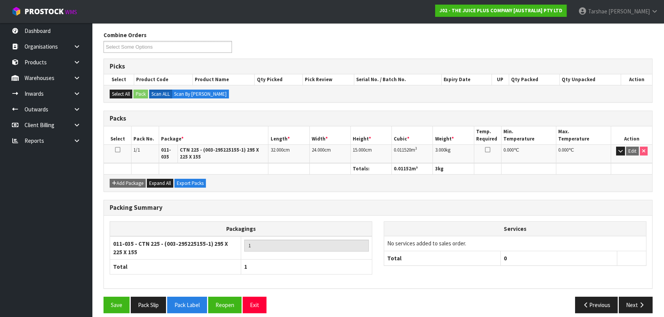
scroll to position [125, 0]
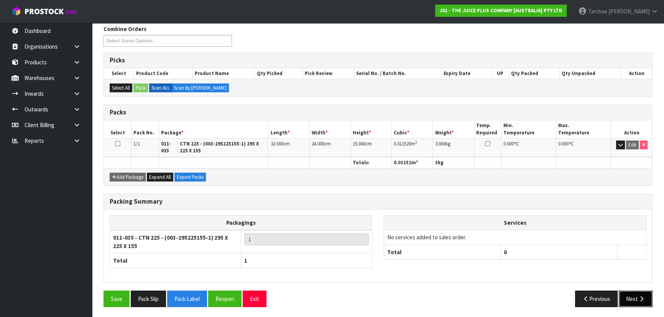
click at [647, 291] on button "Next" at bounding box center [636, 299] width 34 height 16
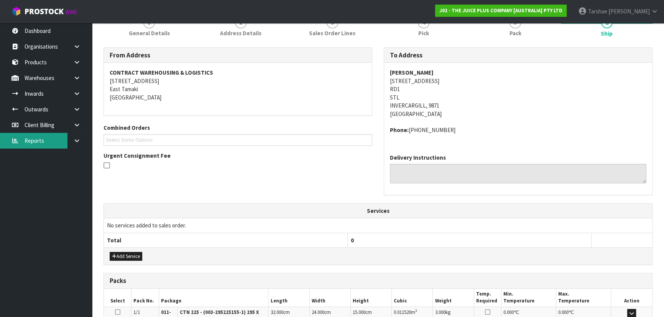
scroll to position [174, 0]
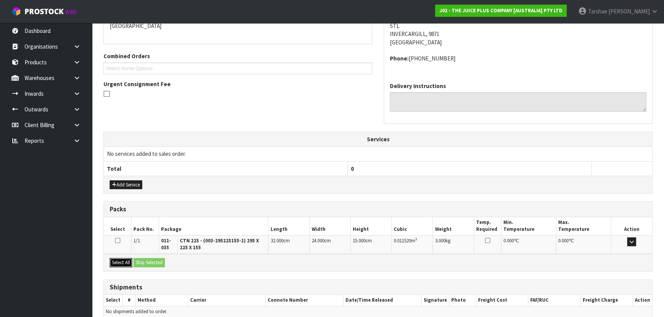
click at [126, 264] on button "Select All" at bounding box center [121, 262] width 23 height 9
click at [149, 260] on button "Ship Selected" at bounding box center [148, 262] width 31 height 9
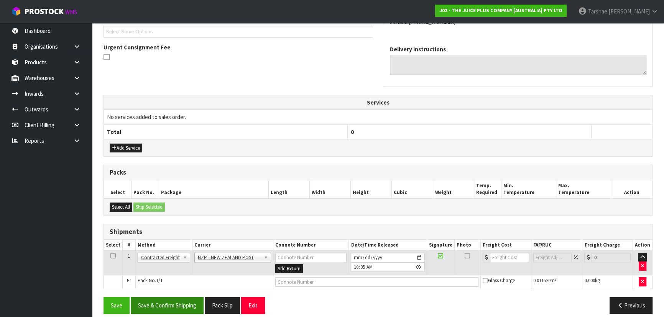
scroll to position [218, 0]
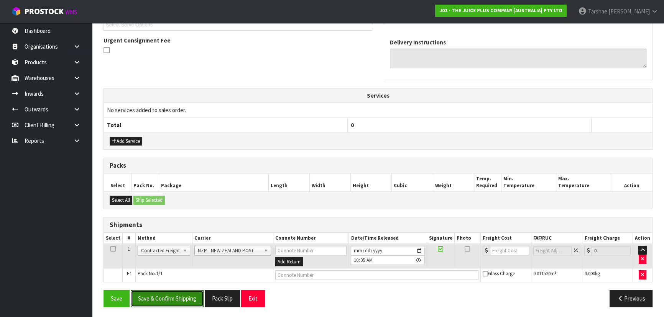
drag, startPoint x: 184, startPoint y: 292, endPoint x: 133, endPoint y: 272, distance: 55.2
click at [184, 292] on button "Save & Confirm Shipping" at bounding box center [167, 299] width 73 height 16
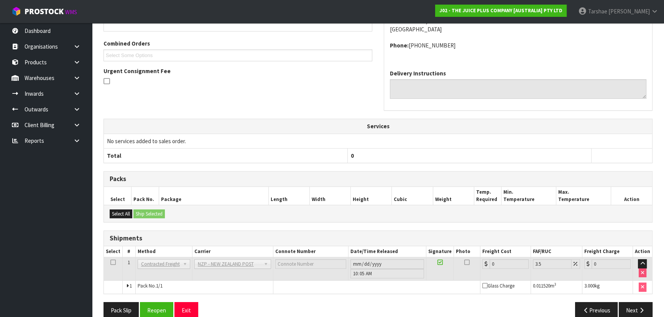
scroll to position [207, 0]
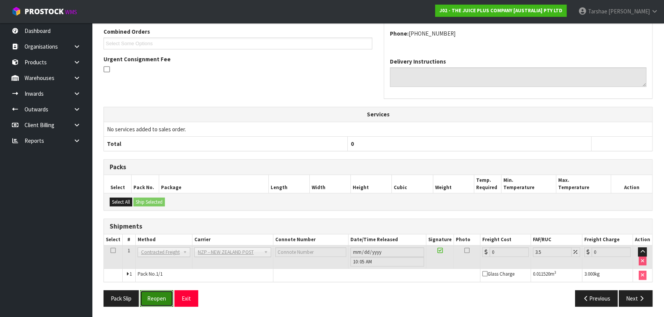
click at [165, 298] on button "Reopen" at bounding box center [156, 299] width 33 height 16
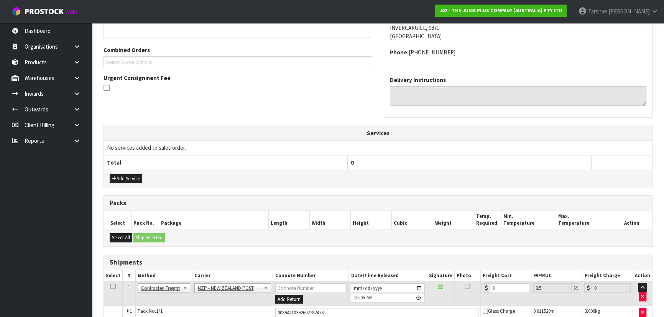
scroll to position [225, 0]
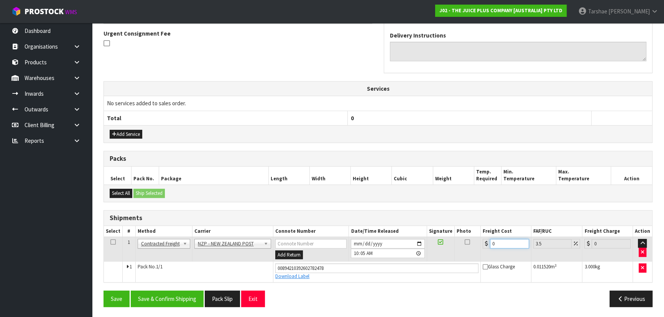
drag, startPoint x: 506, startPoint y: 247, endPoint x: 447, endPoint y: 239, distance: 59.2
click at [447, 239] on tr "1 Client Local Pickup Customer Local Pickup Company Freight Contracted Freight …" at bounding box center [378, 249] width 548 height 25
type input "1"
type input "1.03"
type input "16"
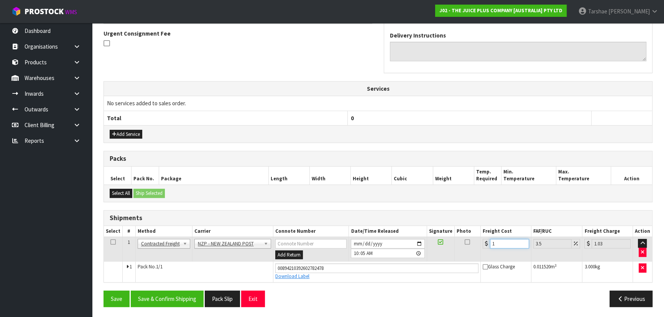
type input "16.56"
type input "16.2"
type input "16.77"
type input "16.20"
click at [153, 297] on button "Save & Confirm Shipping" at bounding box center [167, 299] width 73 height 16
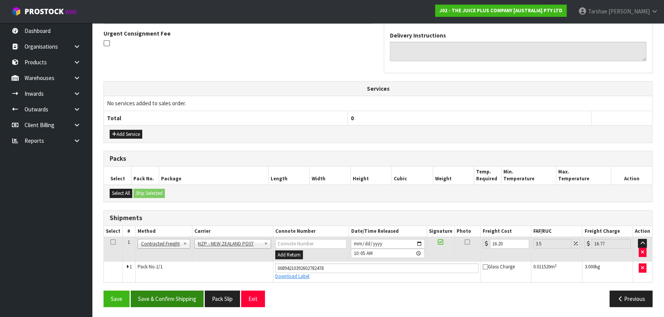
scroll to position [0, 0]
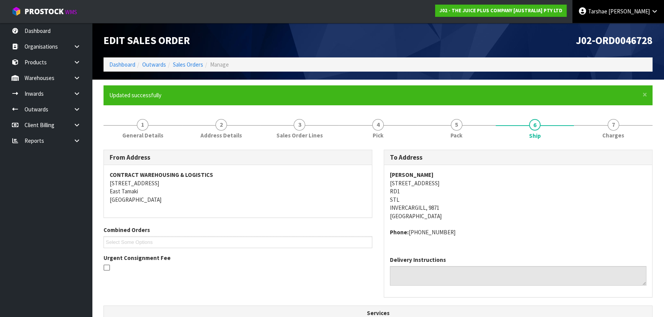
click at [607, 13] on span "Tarshae" at bounding box center [597, 11] width 19 height 7
click at [621, 23] on ul "Logout" at bounding box center [633, 30] width 61 height 15
click at [623, 29] on div "J02-ORD0046728" at bounding box center [518, 40] width 280 height 34
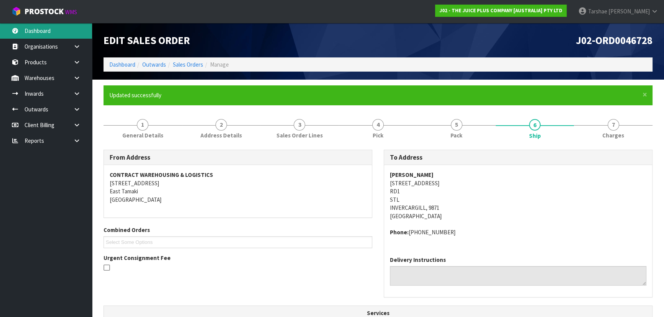
click at [12, 27] on link "Dashboard" at bounding box center [46, 31] width 92 height 16
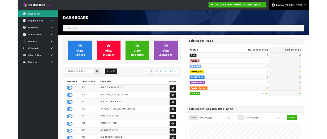
scroll to position [580, 280]
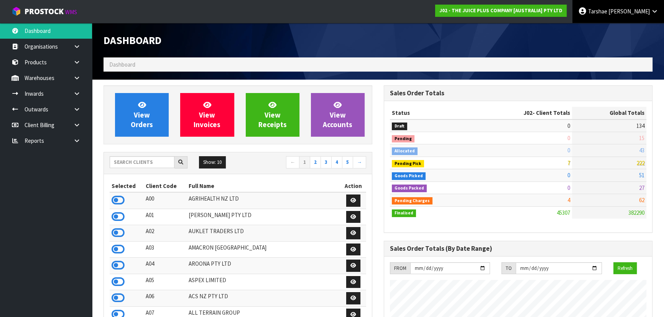
drag, startPoint x: 655, startPoint y: 12, endPoint x: 650, endPoint y: 20, distance: 9.3
click at [654, 12] on icon at bounding box center [654, 11] width 7 height 6
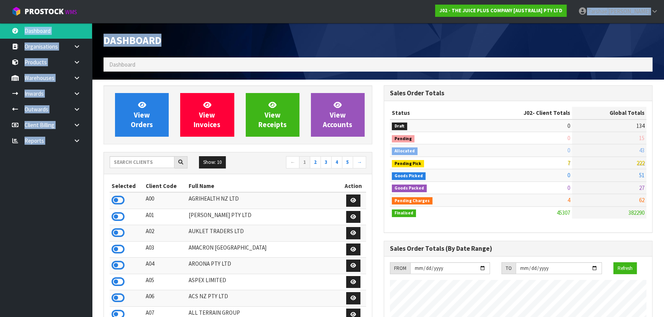
drag, startPoint x: 321, startPoint y: 8, endPoint x: 281, endPoint y: 30, distance: 45.5
click at [278, 27] on body "Toggle navigation ProStock WMS J02 - THE JUICE PLUS COMPANY [AUSTRALIA] PTY LTD…" at bounding box center [332, 158] width 664 height 317
drag, startPoint x: 392, startPoint y: 4, endPoint x: 310, endPoint y: 26, distance: 84.8
click at [310, 26] on body "Toggle navigation ProStock WMS J02 - THE JUICE PLUS COMPANY [AUSTRALIA] PTY LTD…" at bounding box center [332, 158] width 664 height 317
click at [621, 7] on link "[PERSON_NAME]" at bounding box center [618, 11] width 92 height 23
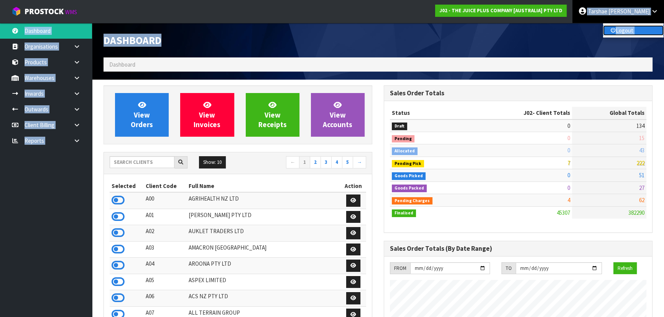
click at [632, 31] on link "Logout" at bounding box center [633, 30] width 61 height 10
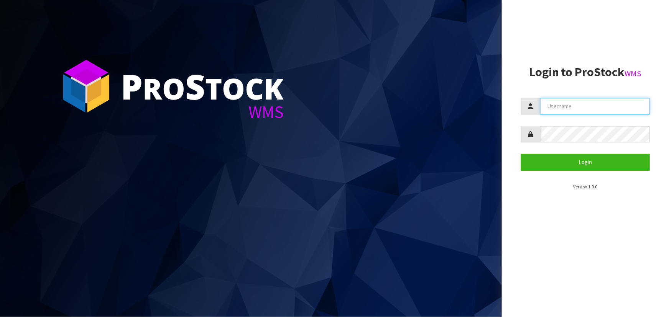
click at [588, 112] on input "text" at bounding box center [595, 106] width 110 height 16
type input "LIYA"
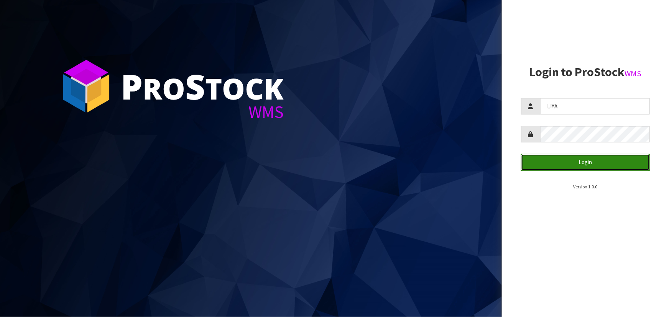
click at [585, 161] on button "Login" at bounding box center [585, 162] width 129 height 16
